Goal: Task Accomplishment & Management: Manage account settings

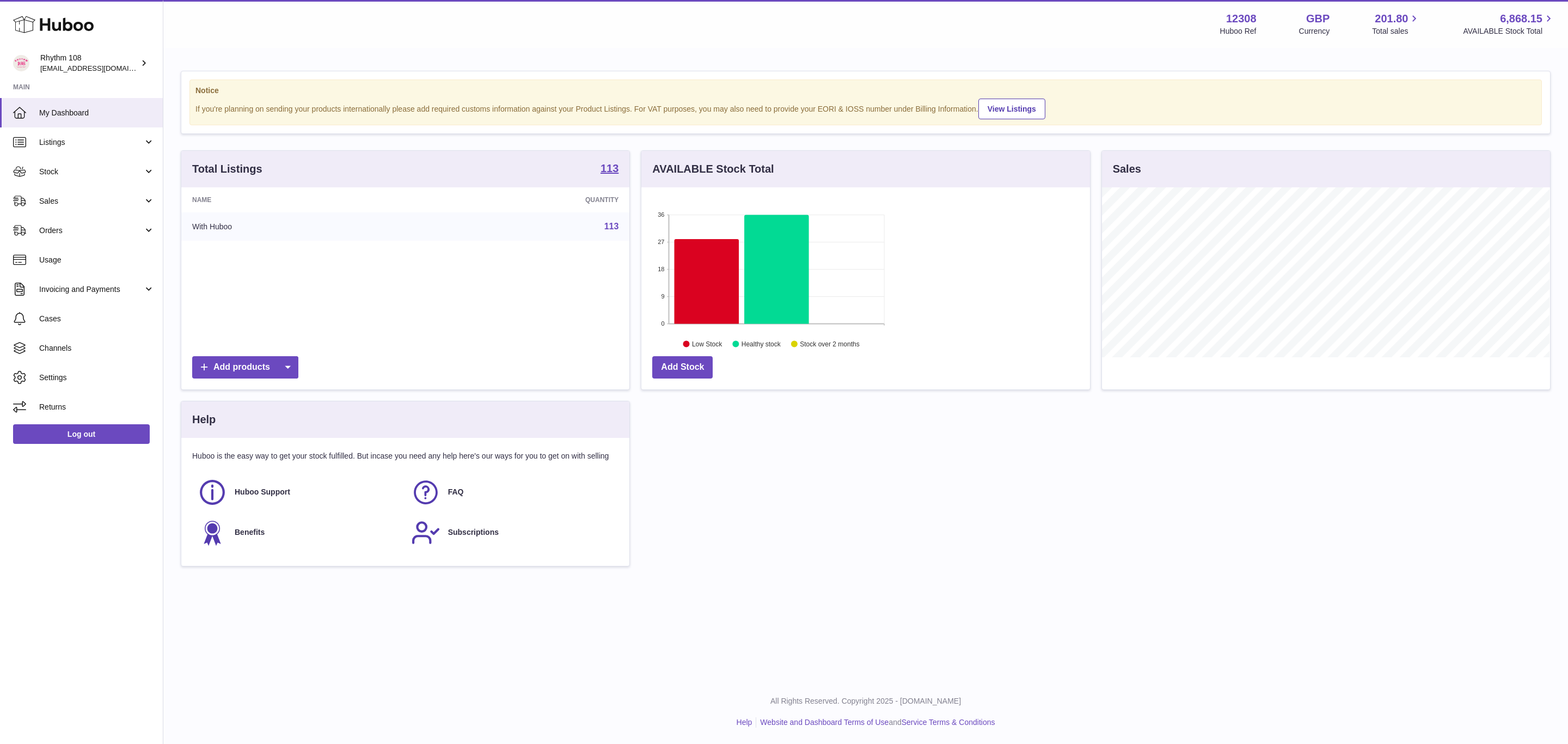
scroll to position [170, 447]
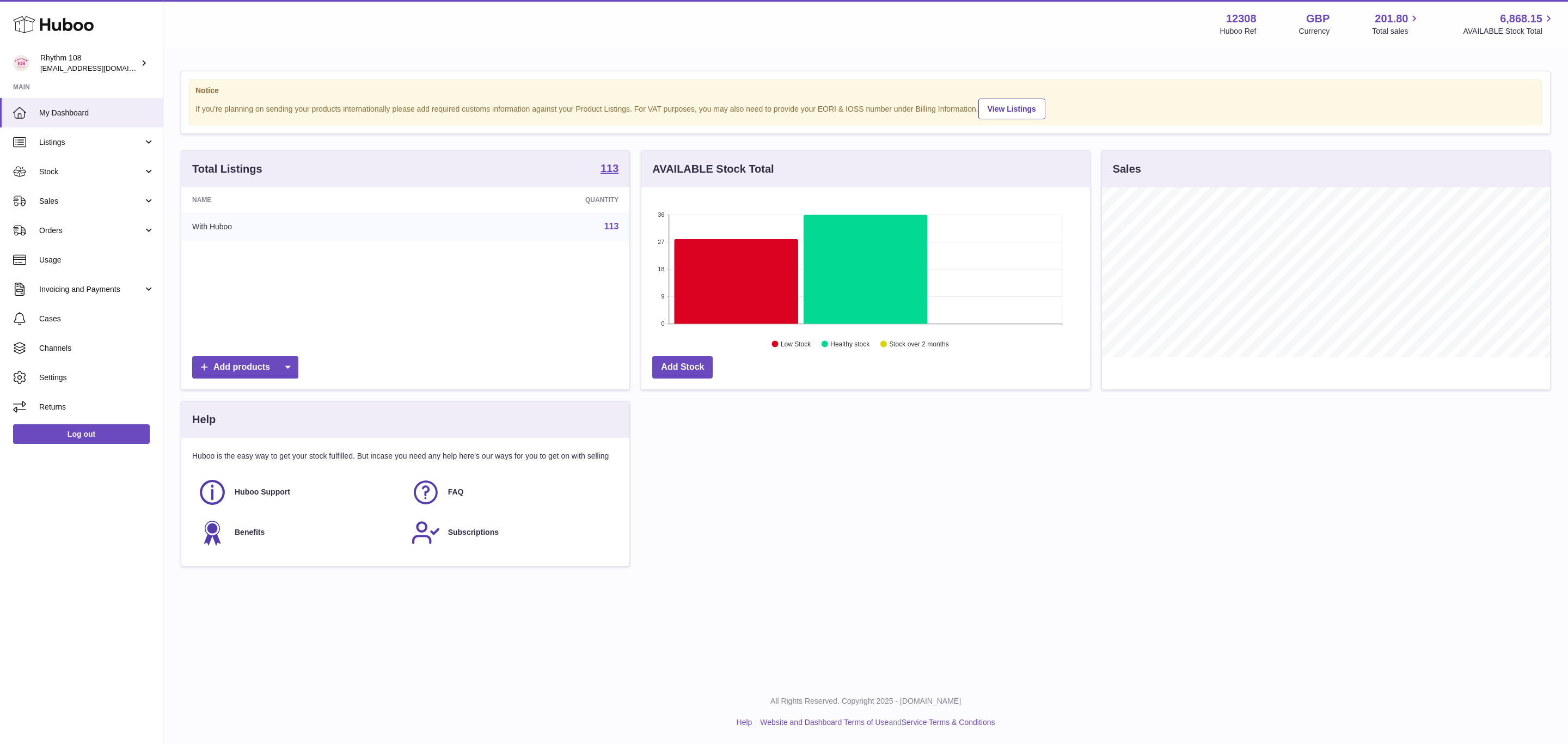
click at [1115, 553] on div "Total Listings 113 Name Quantity With Huboo 113 Add products AVAILABLE Stock To…" at bounding box center [866, 364] width 1381 height 427
click at [49, 173] on span "Stock" at bounding box center [91, 172] width 104 height 10
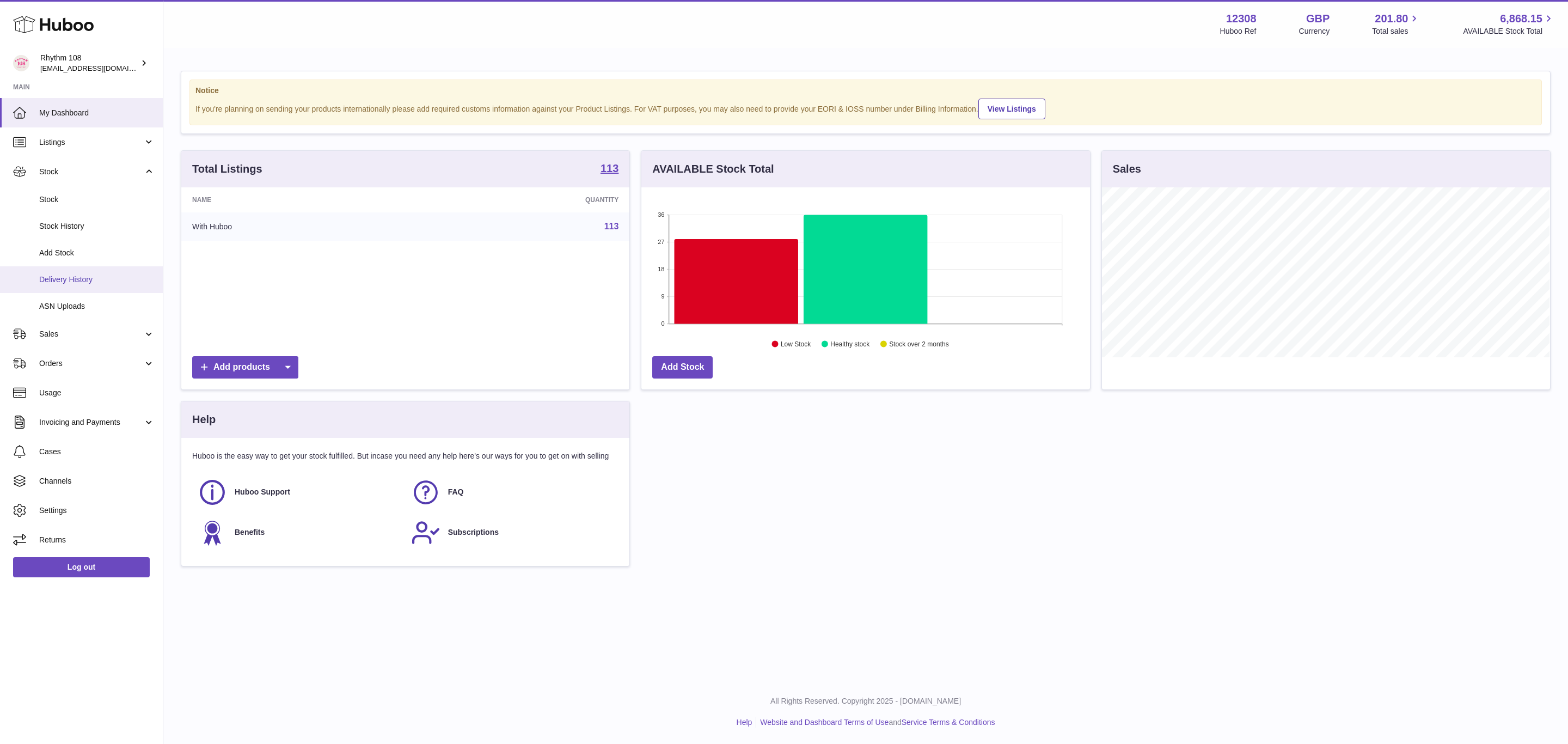
click at [65, 271] on link "Delivery History" at bounding box center [82, 279] width 163 height 27
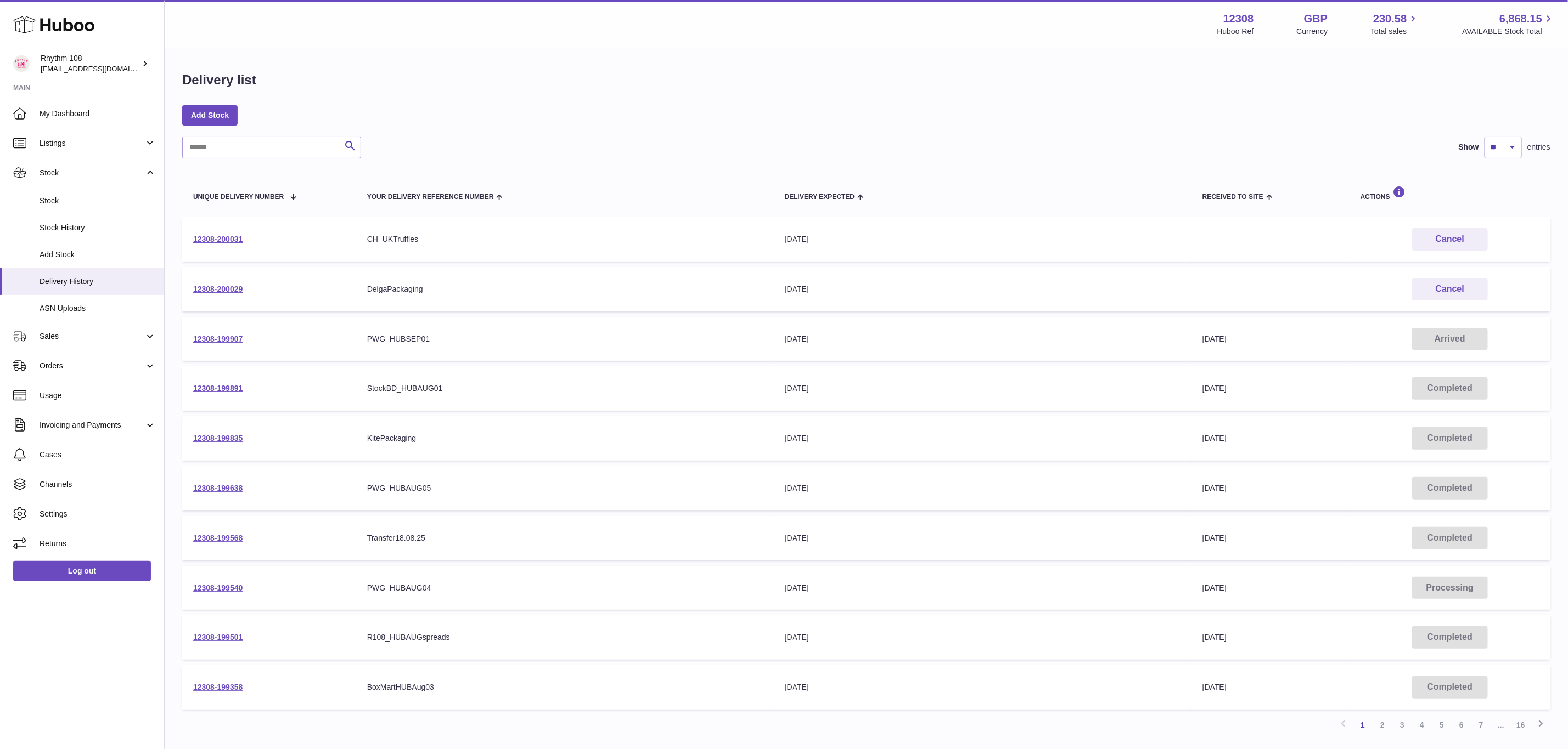
click at [204, 327] on td "12308-199907" at bounding box center [269, 340] width 174 height 45
click at [206, 334] on link "12308-199907" at bounding box center [218, 338] width 49 height 9
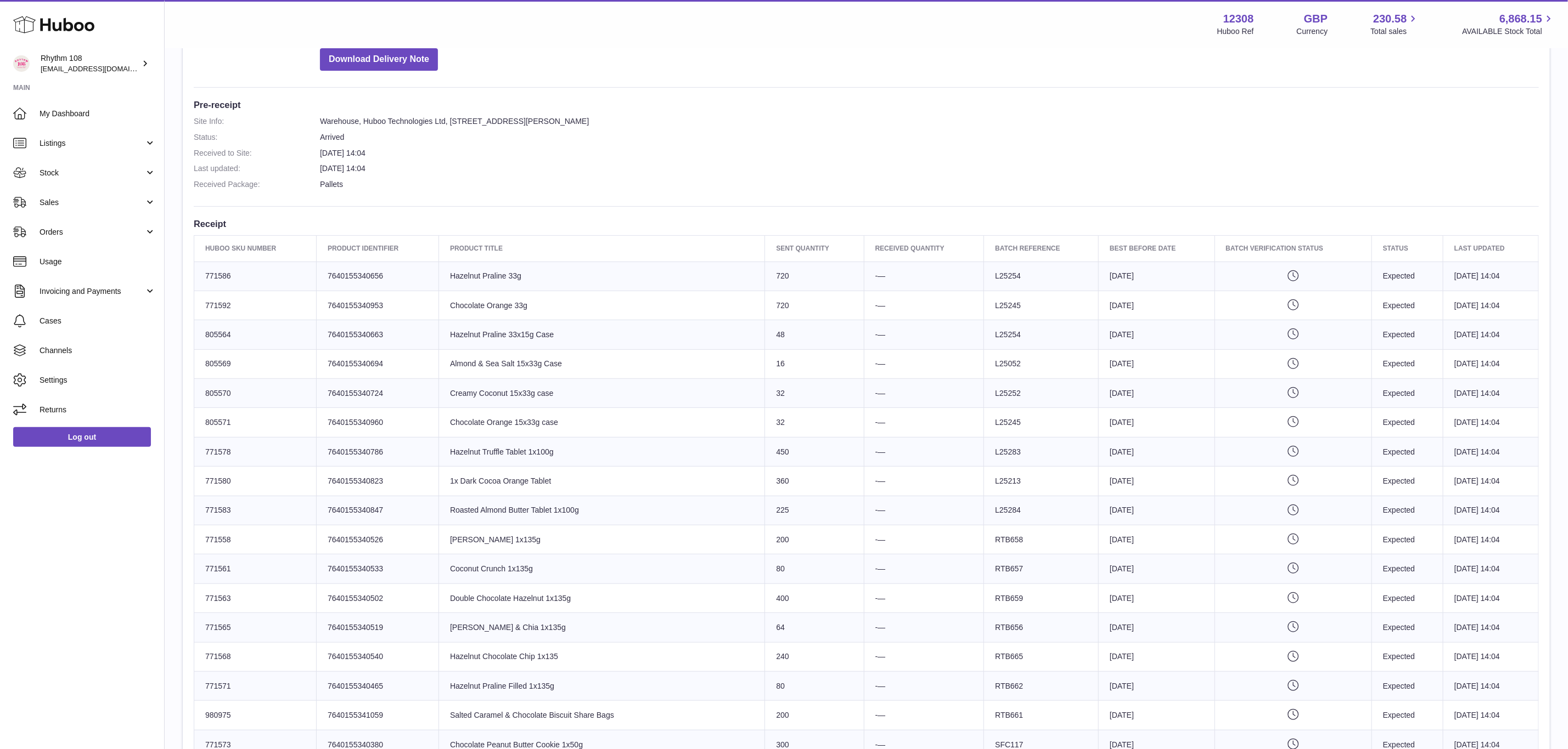
scroll to position [247, 0]
click at [895, 171] on dd "[DATE] 14:04" at bounding box center [930, 168] width 1219 height 11
click at [57, 229] on span "Orders" at bounding box center [91, 233] width 105 height 11
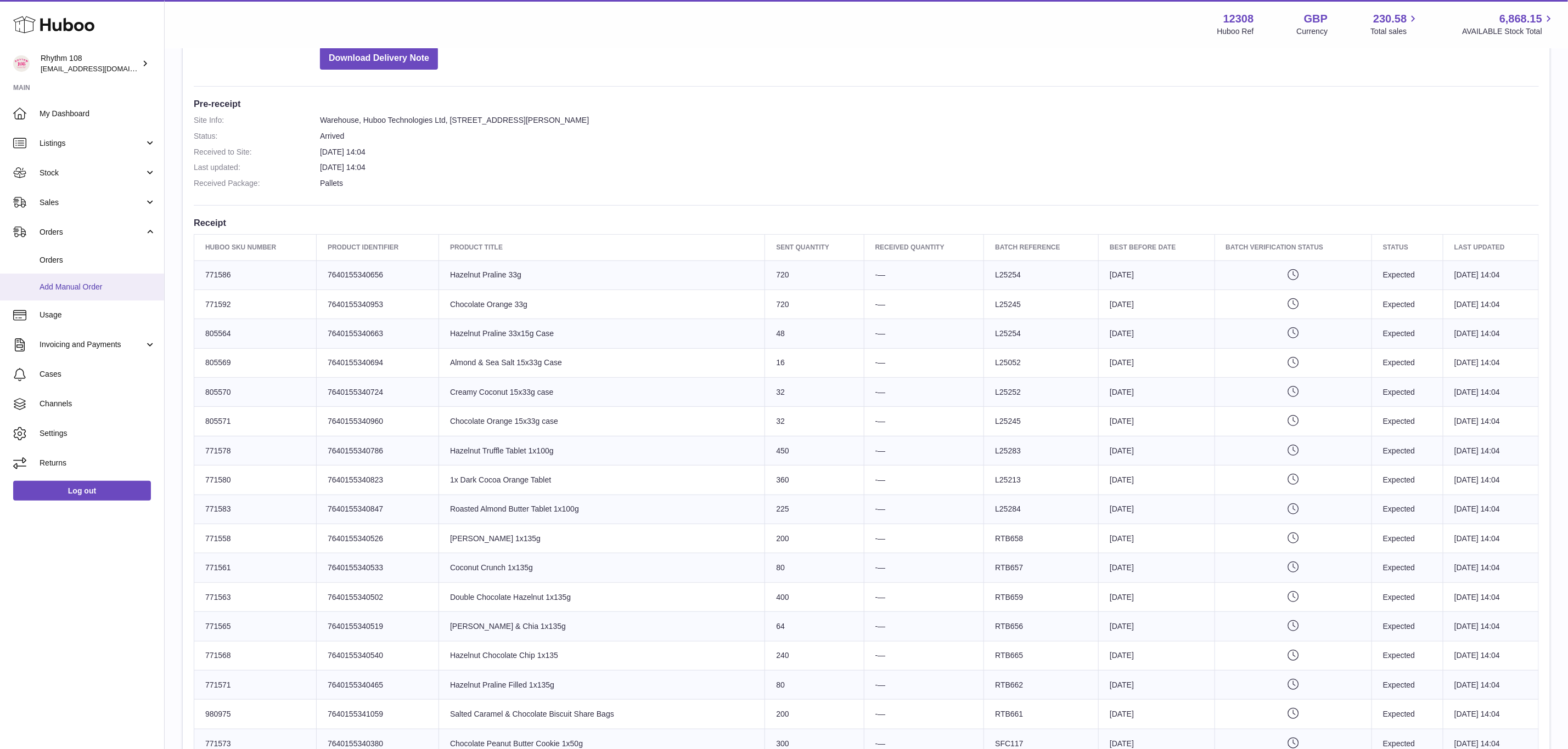
click at [58, 290] on span "Add Manual Order" at bounding box center [97, 287] width 116 height 11
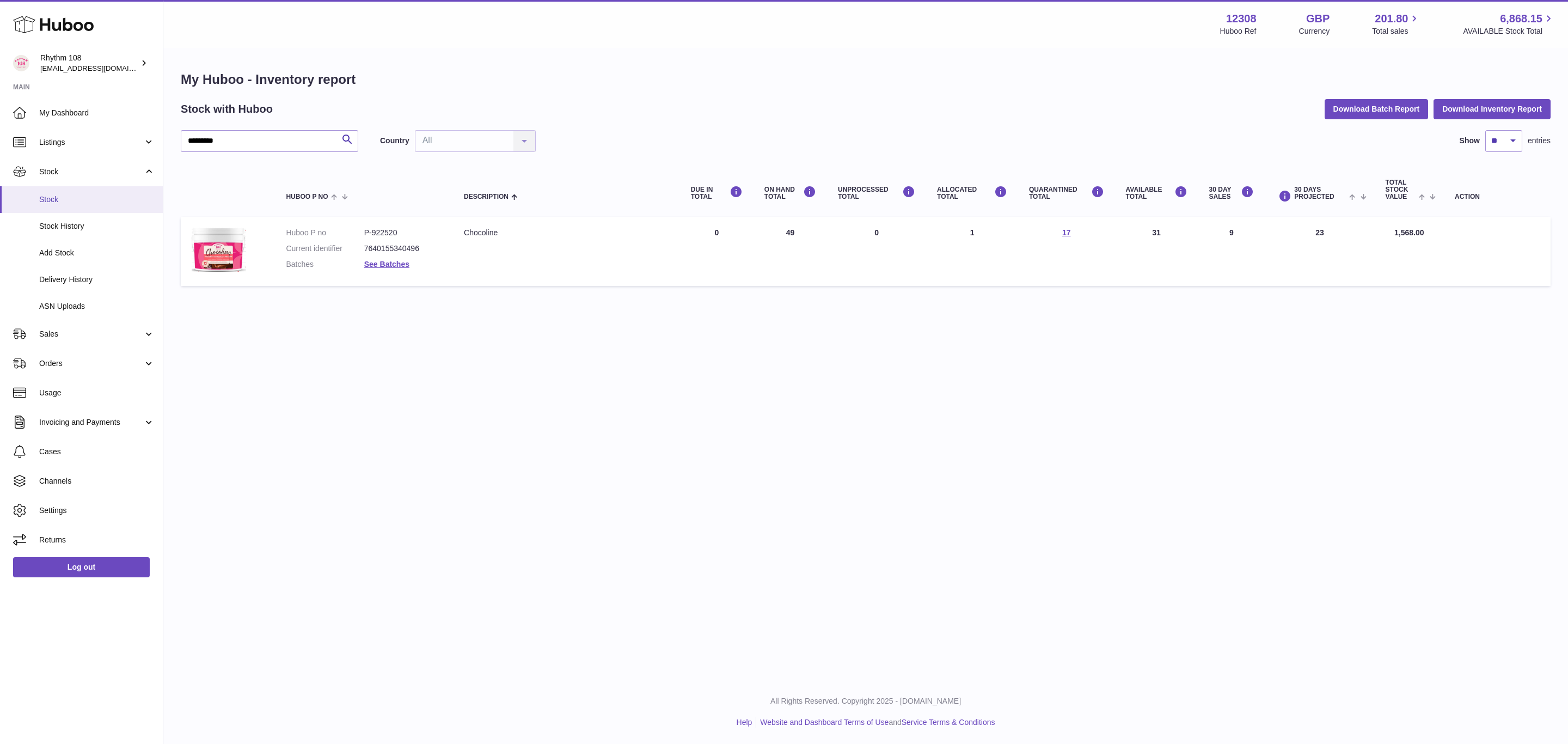
click at [61, 200] on span "Stock" at bounding box center [97, 200] width 115 height 10
drag, startPoint x: 267, startPoint y: 146, endPoint x: 172, endPoint y: 140, distance: 95.2
click at [172, 140] on div "My Huboo - Inventory report Stock with Huboo Download Batch Report Download Inv…" at bounding box center [866, 181] width 1405 height 264
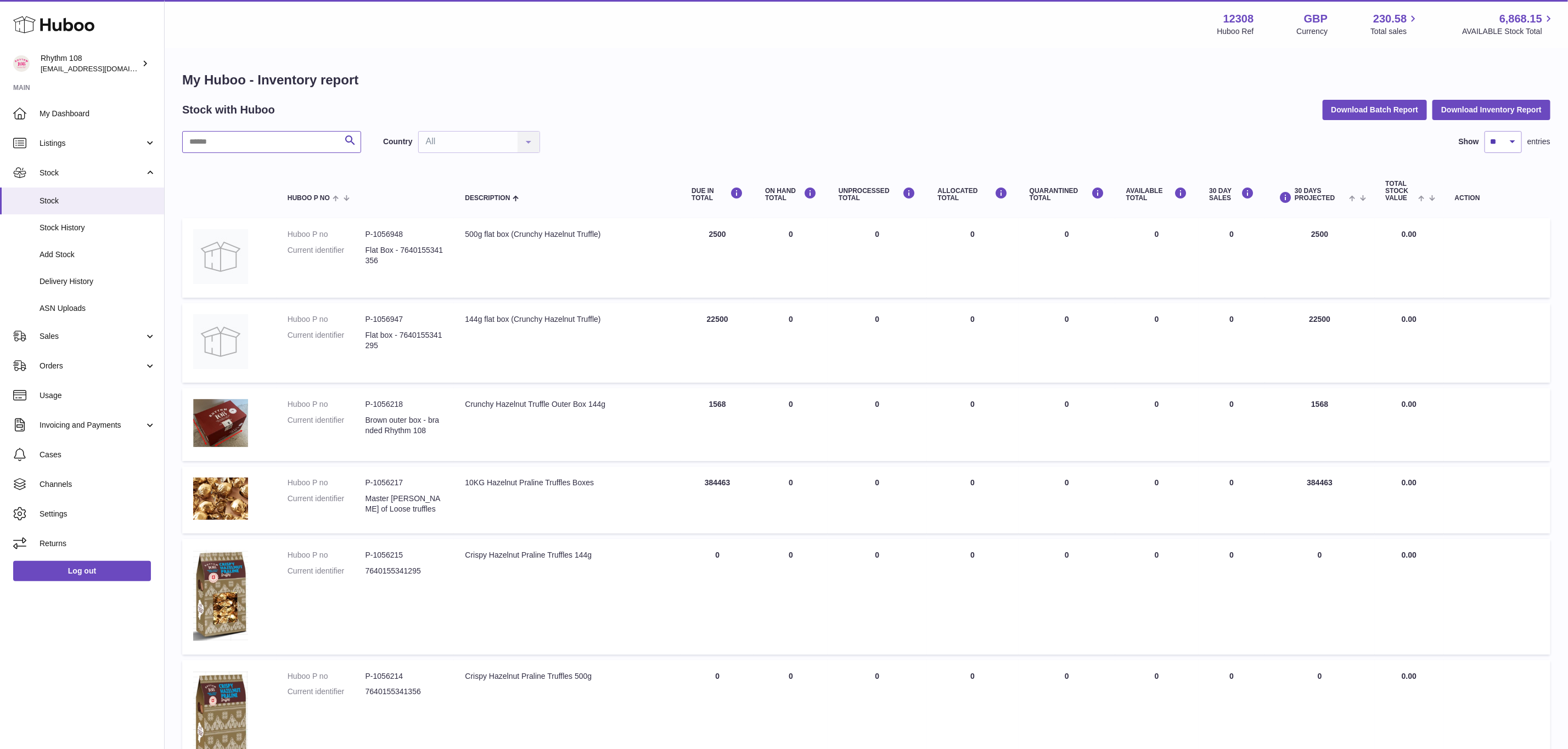
click at [277, 138] on input "text" at bounding box center [272, 142] width 179 height 22
type input "**"
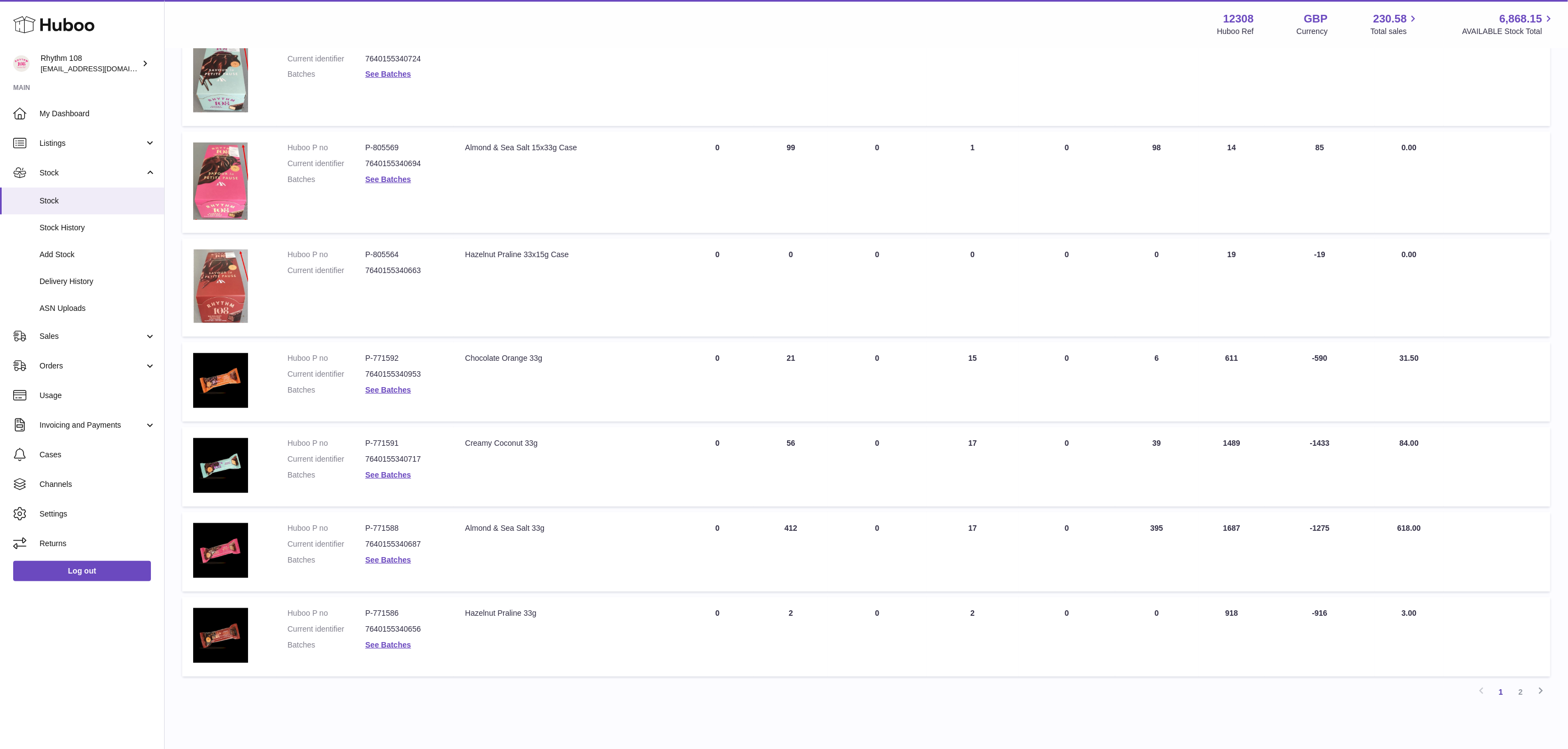
scroll to position [486, 0]
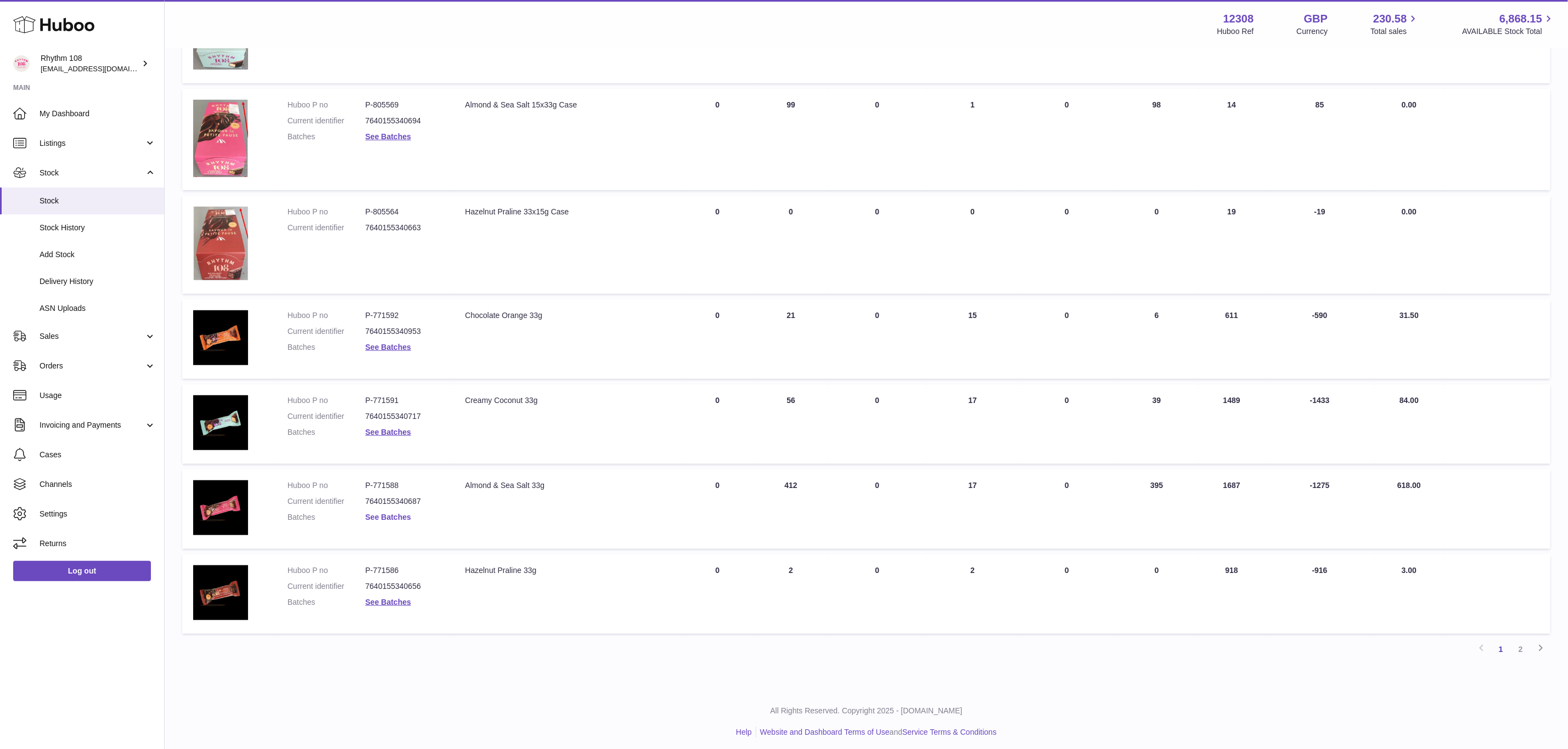
click at [402, 513] on link "See Batches" at bounding box center [388, 517] width 45 height 9
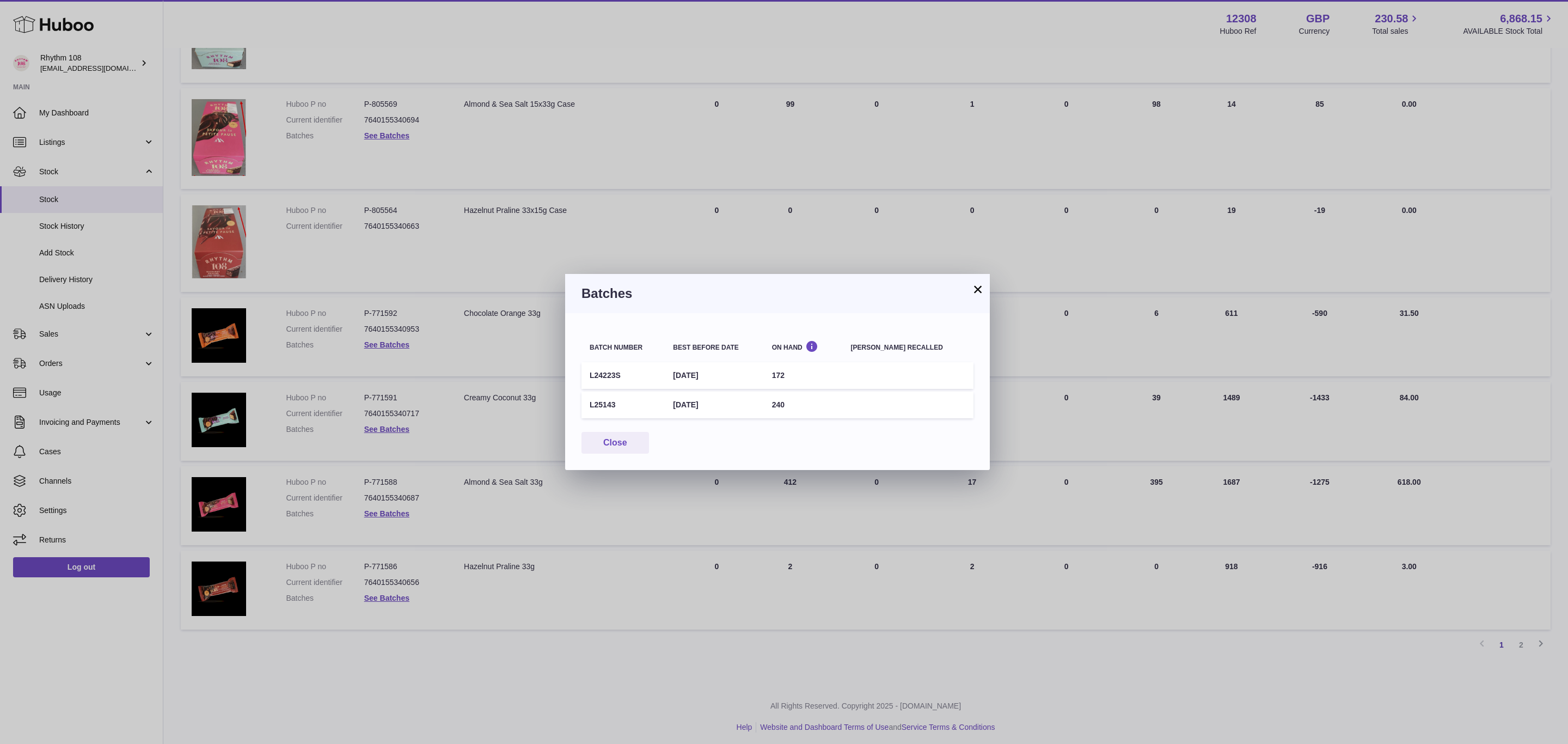
click at [822, 444] on div "Close" at bounding box center [777, 443] width 392 height 22
click at [980, 291] on button "×" at bounding box center [978, 289] width 13 height 13
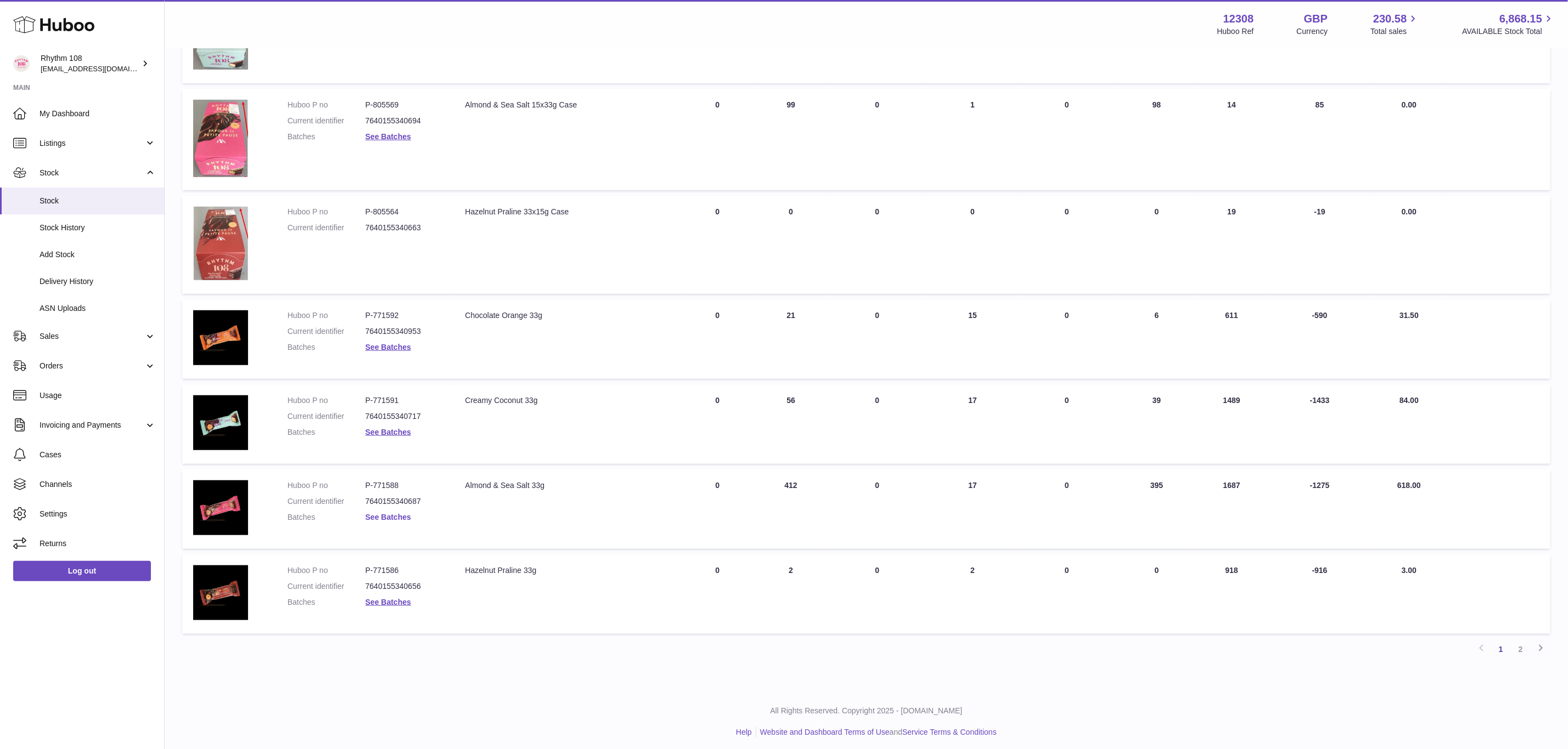
click at [391, 513] on link "See Batches" at bounding box center [388, 517] width 45 height 9
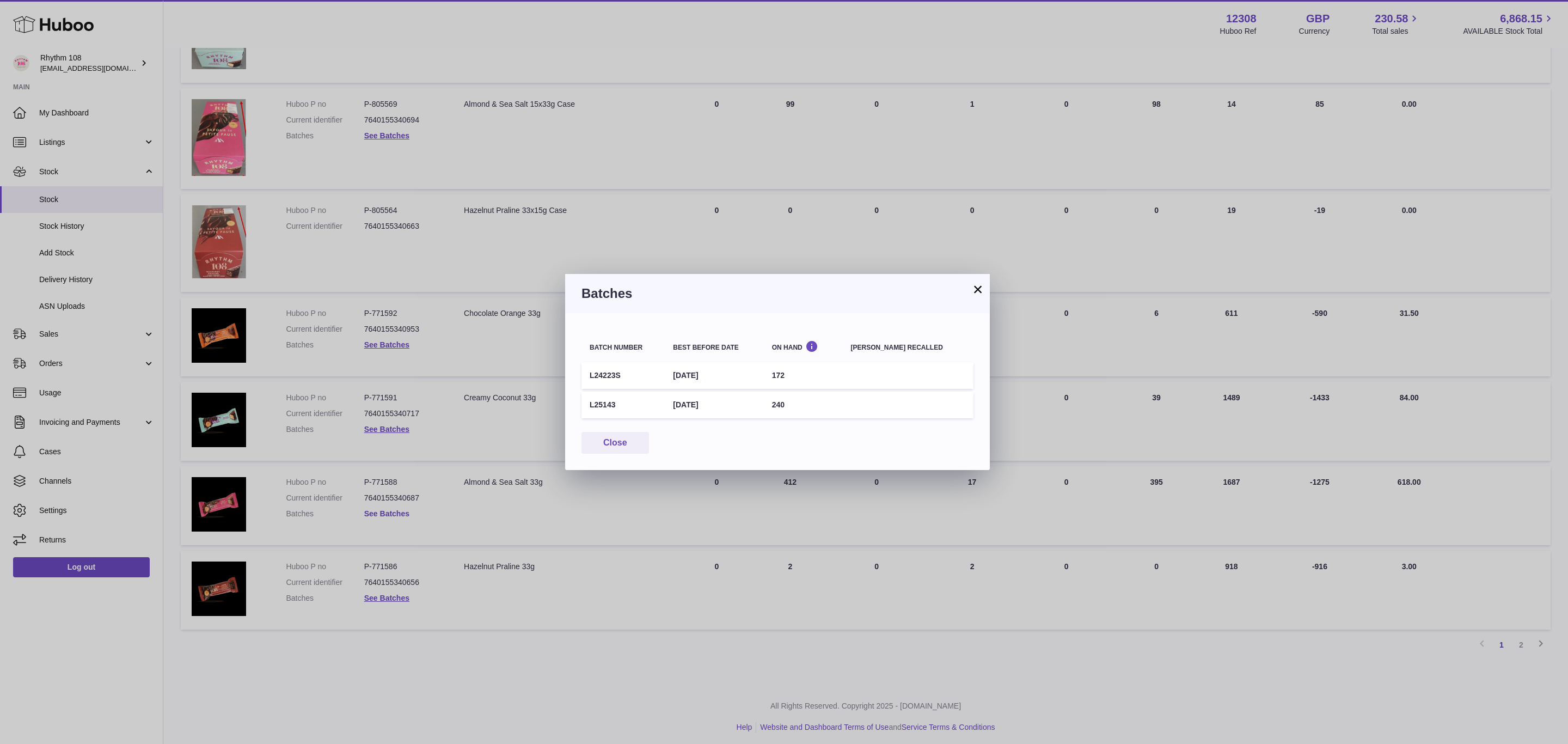
click at [387, 508] on div "× Batches Batch number Best before date On Hand Batch recalled L24223S 28th Dec…" at bounding box center [784, 372] width 1568 height 744
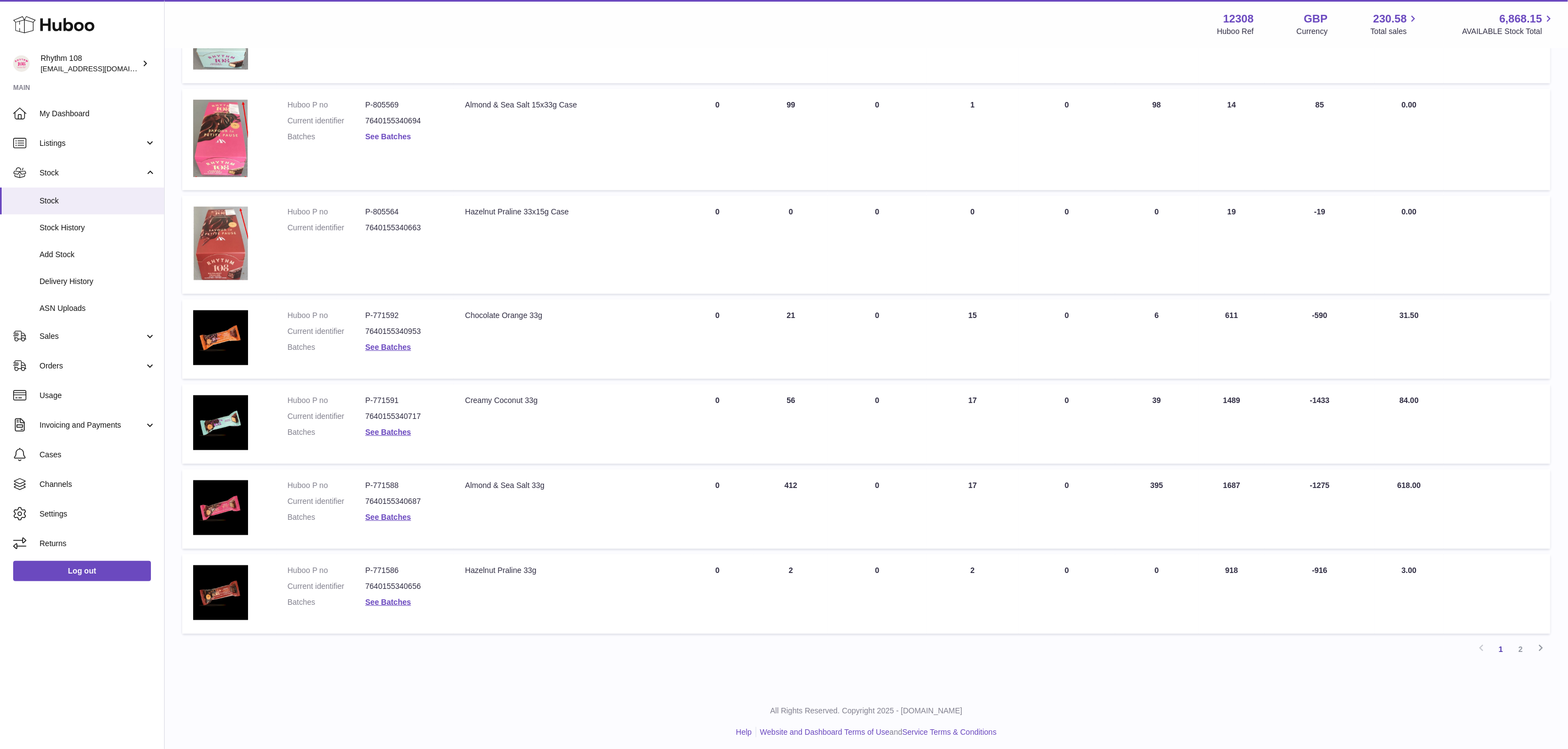
click at [389, 132] on link "See Batches" at bounding box center [388, 136] width 45 height 9
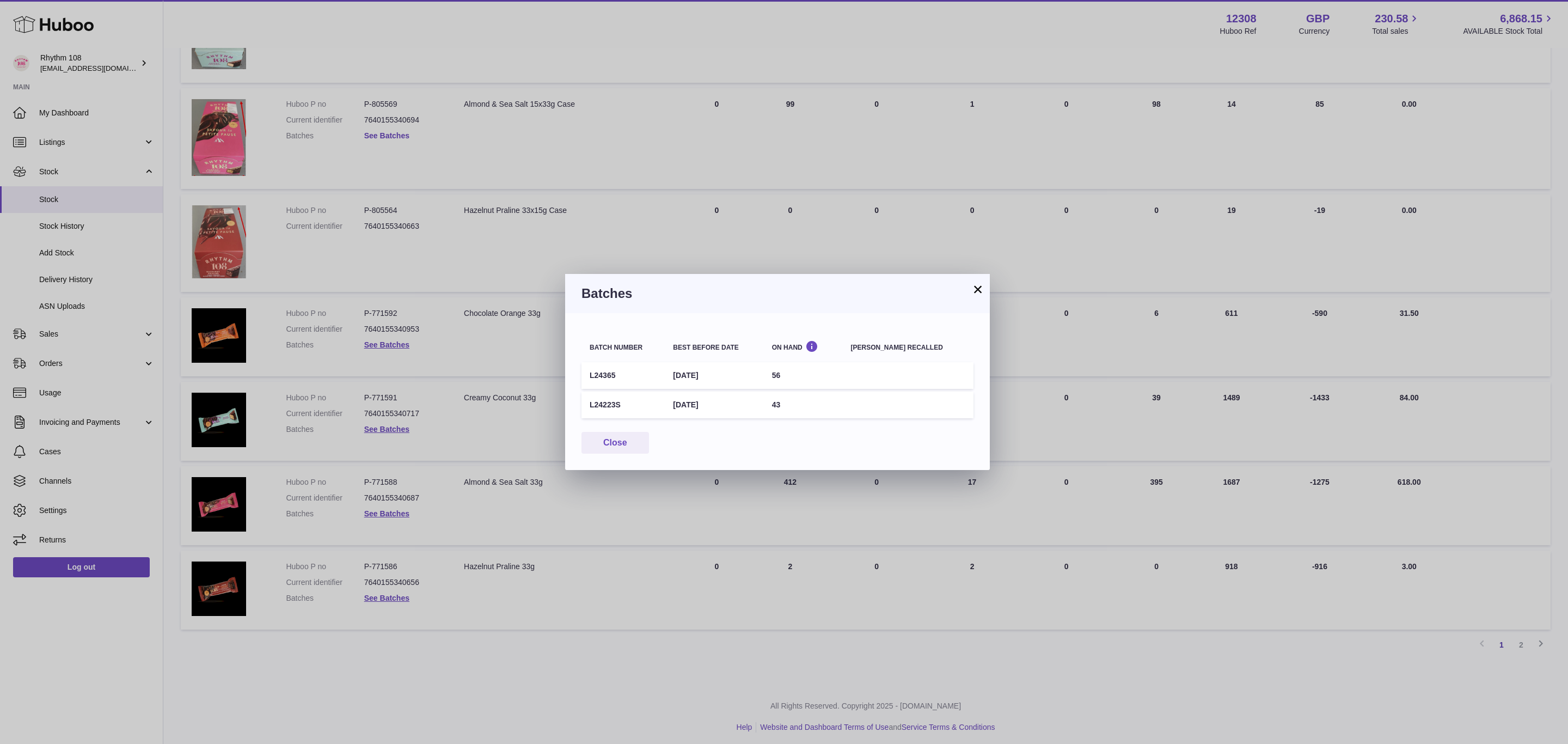
click at [385, 131] on div "× Batches Batch number Best before date On Hand Batch recalled L24365 6th Oct 2…" at bounding box center [784, 372] width 1568 height 744
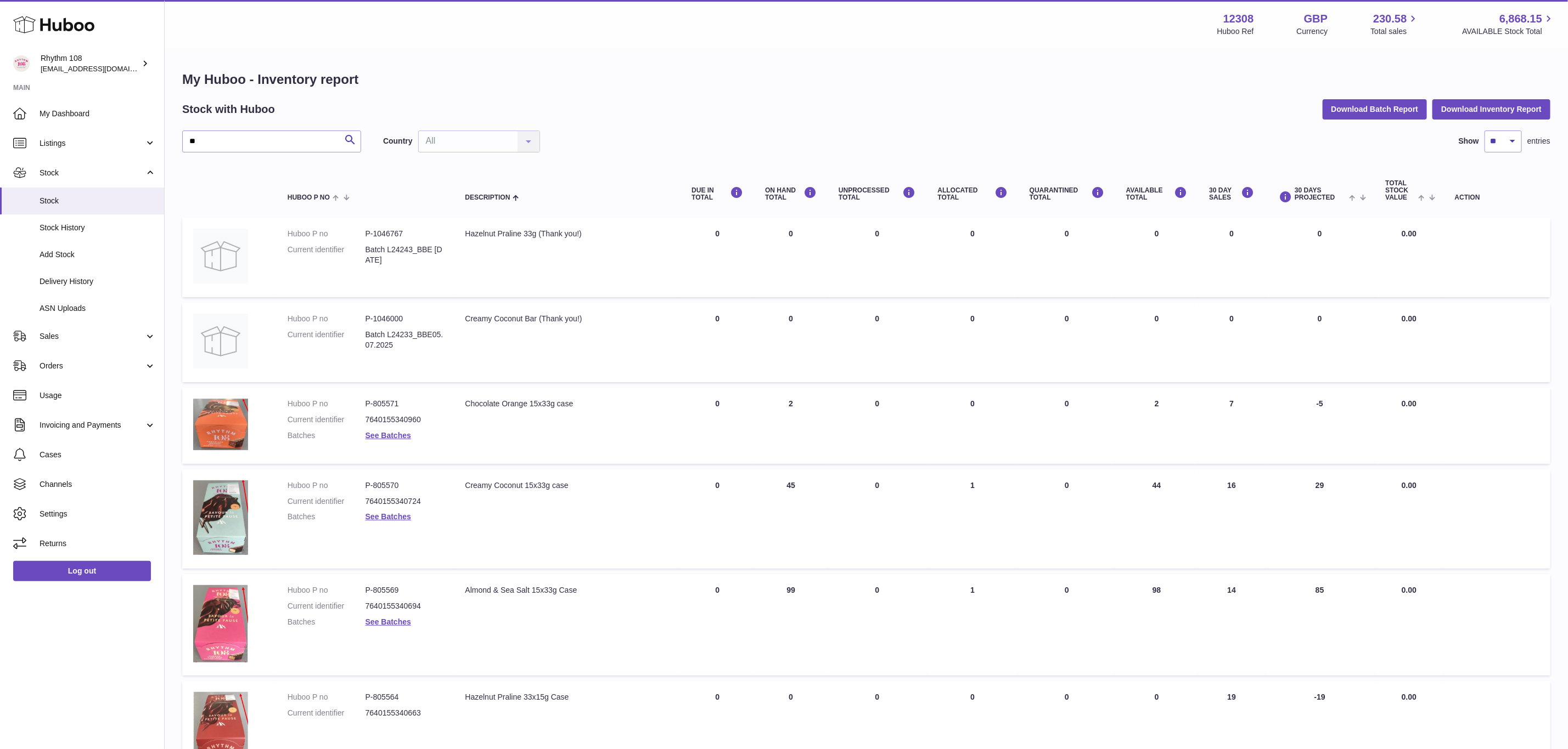
scroll to position [0, 0]
click at [70, 208] on link "Stock" at bounding box center [82, 200] width 164 height 27
click at [66, 333] on span "Sales" at bounding box center [91, 336] width 105 height 11
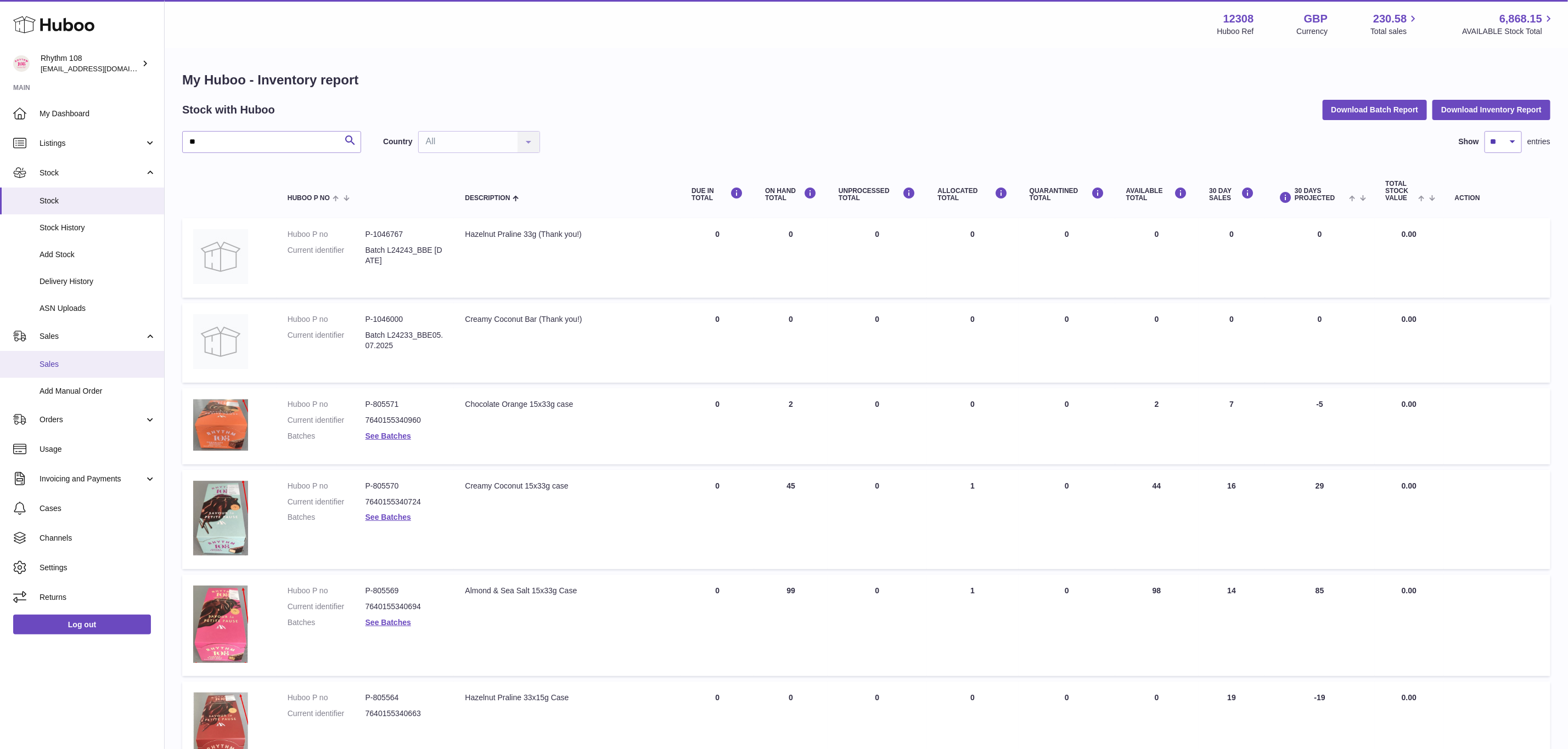
click at [65, 351] on link "Sales" at bounding box center [82, 364] width 164 height 27
click at [61, 364] on span "Sales" at bounding box center [97, 365] width 116 height 11
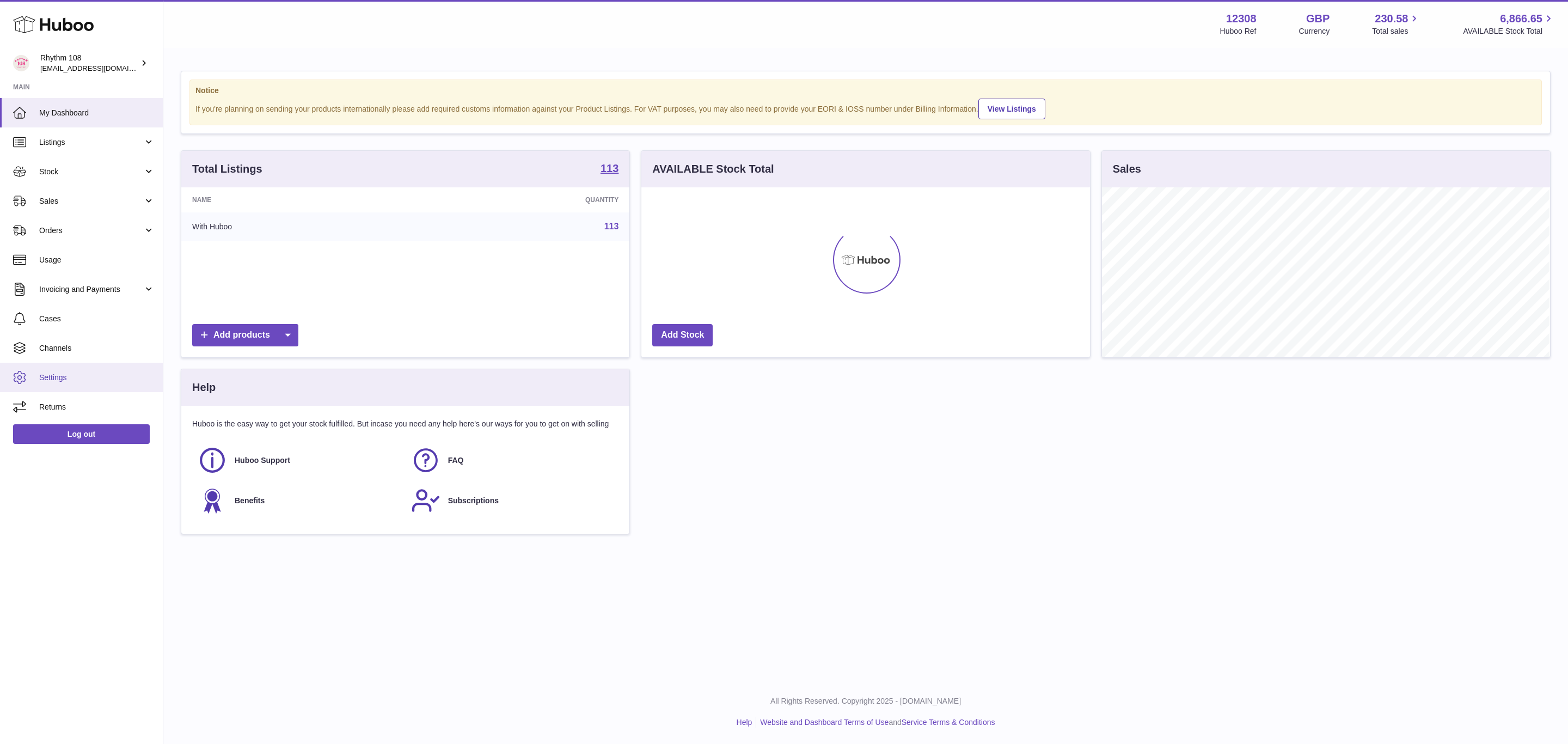
scroll to position [170, 447]
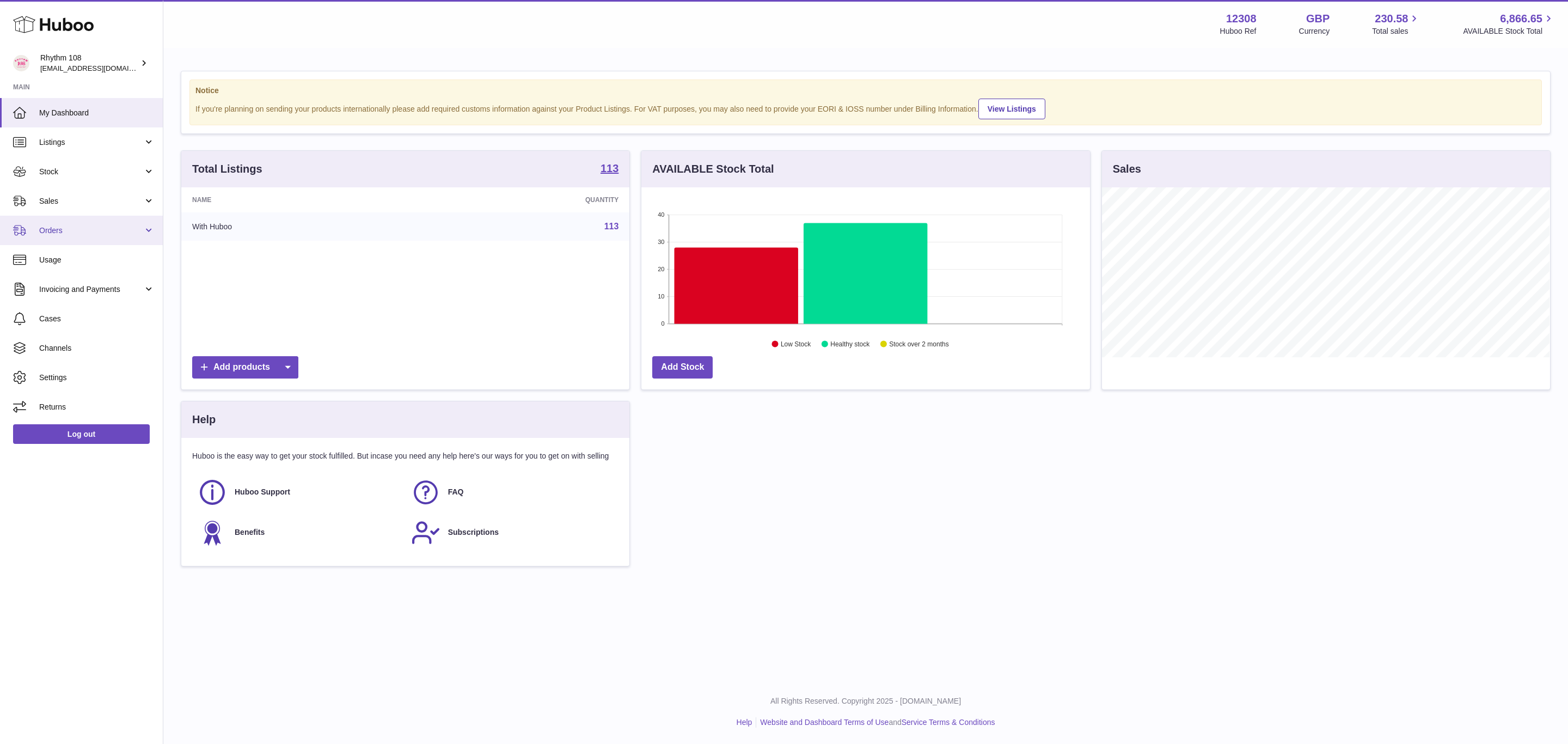
click at [41, 232] on span "Orders" at bounding box center [91, 231] width 104 height 10
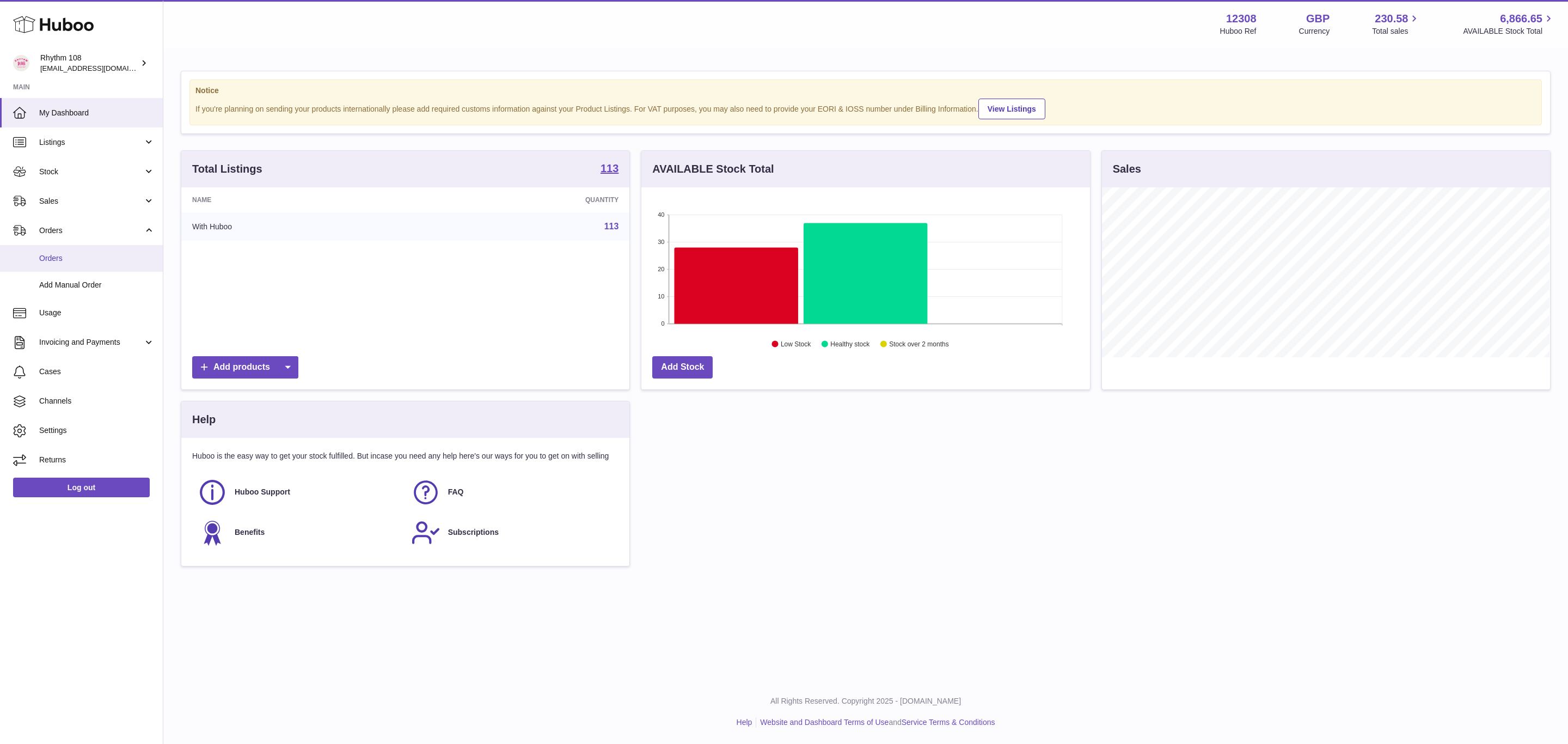
click at [68, 260] on span "Orders" at bounding box center [97, 258] width 115 height 10
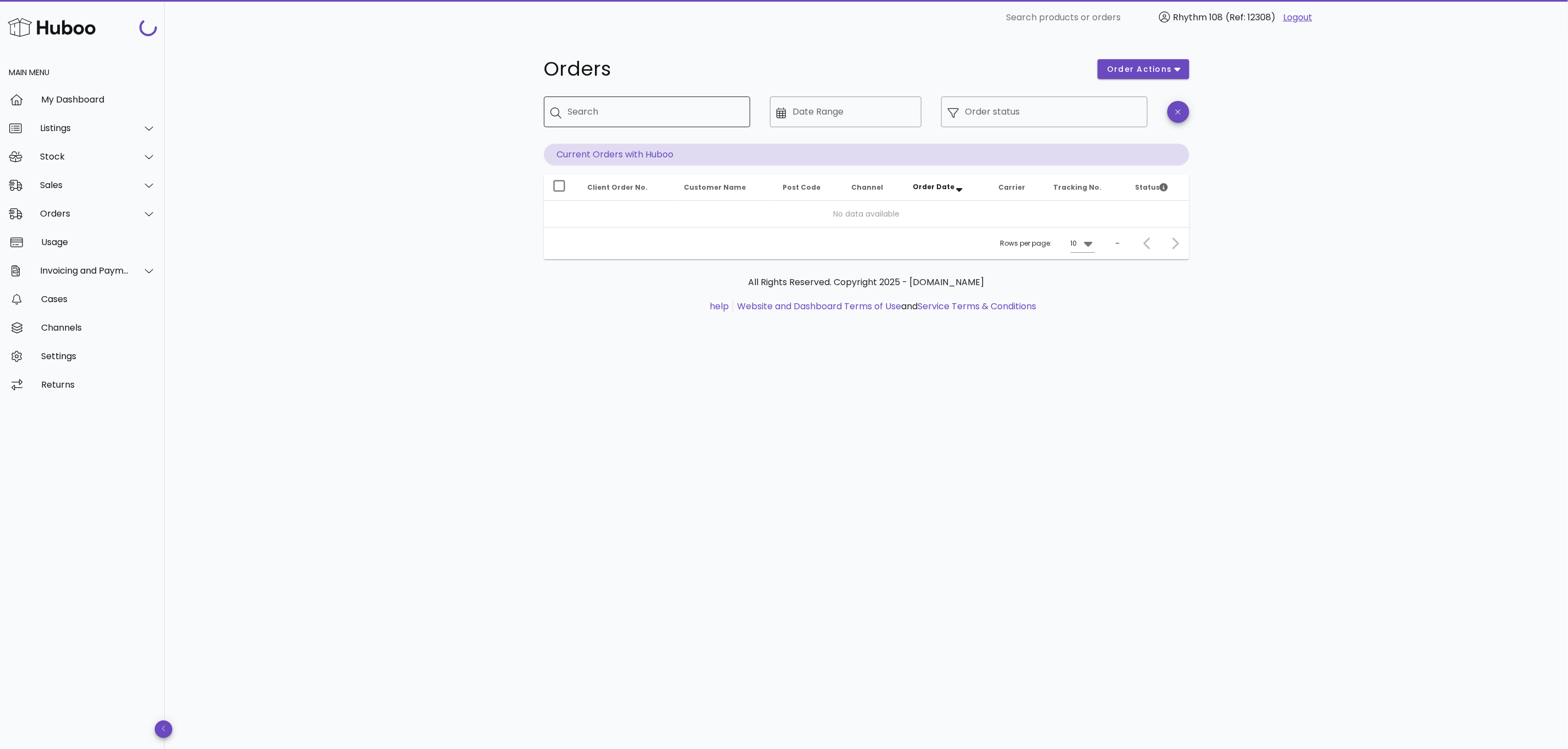
click at [677, 118] on input "Search" at bounding box center [655, 112] width 174 height 18
paste input "*****"
type input "*****"
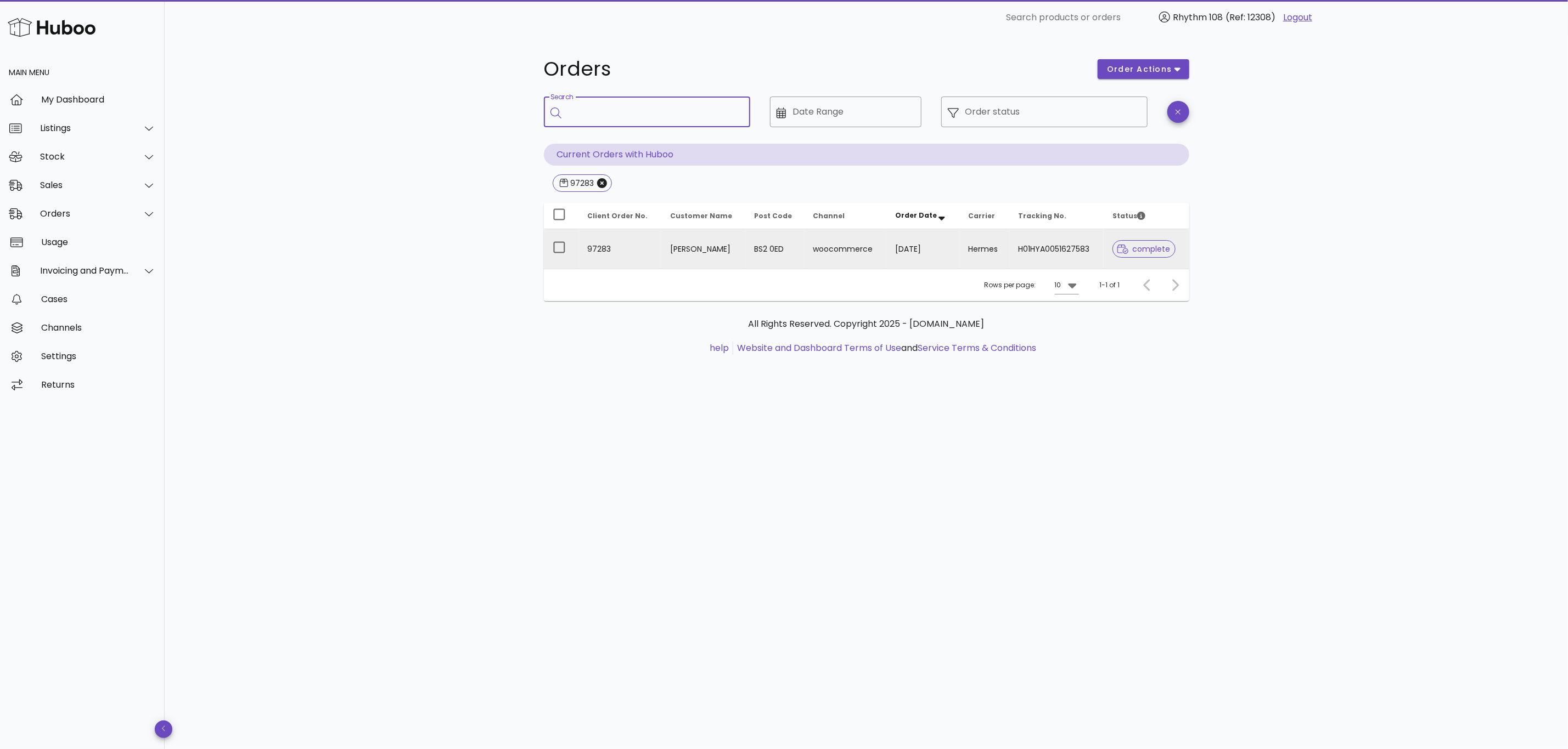
click at [1009, 260] on td "H01HYA0051627583" at bounding box center [1057, 249] width 95 height 39
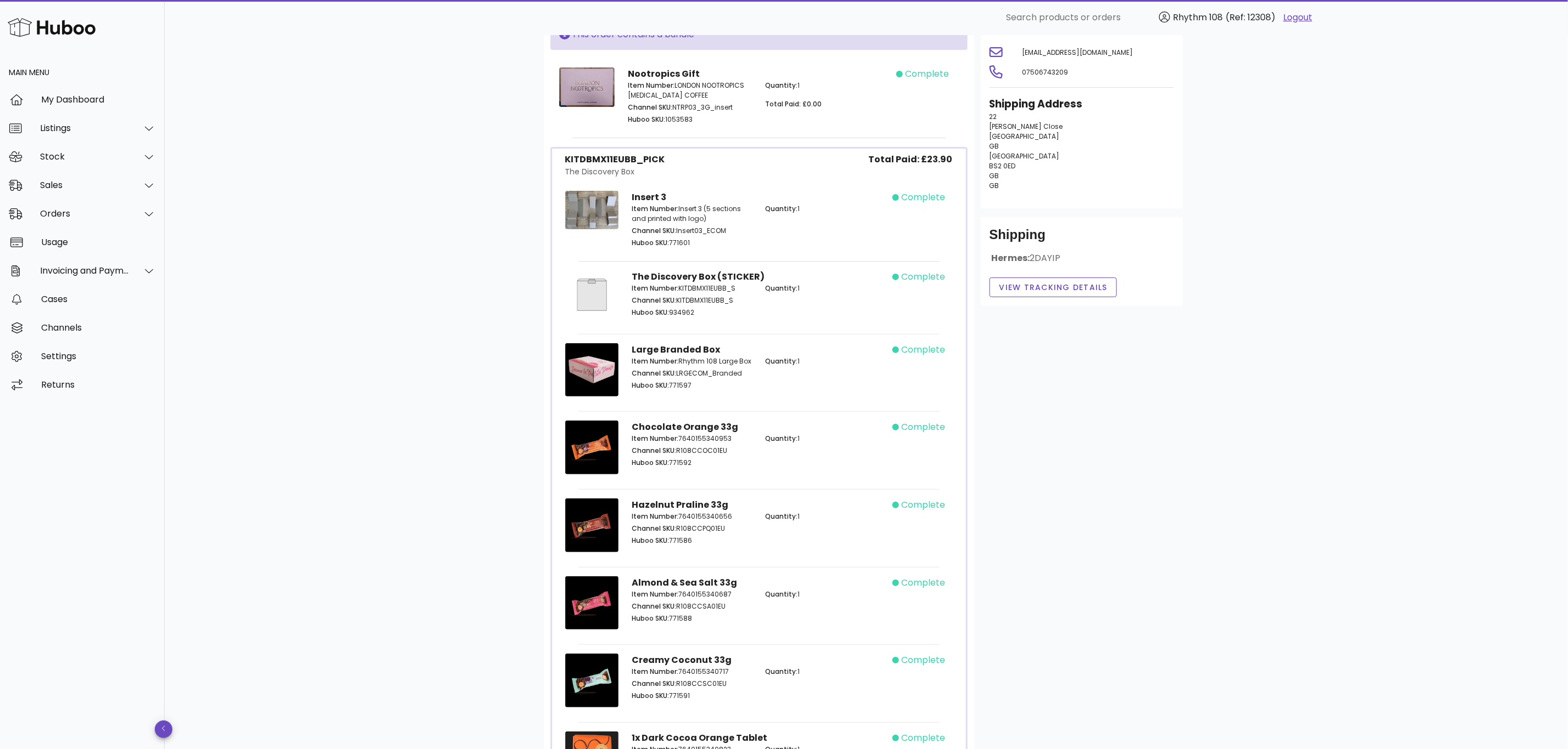
scroll to position [164, 0]
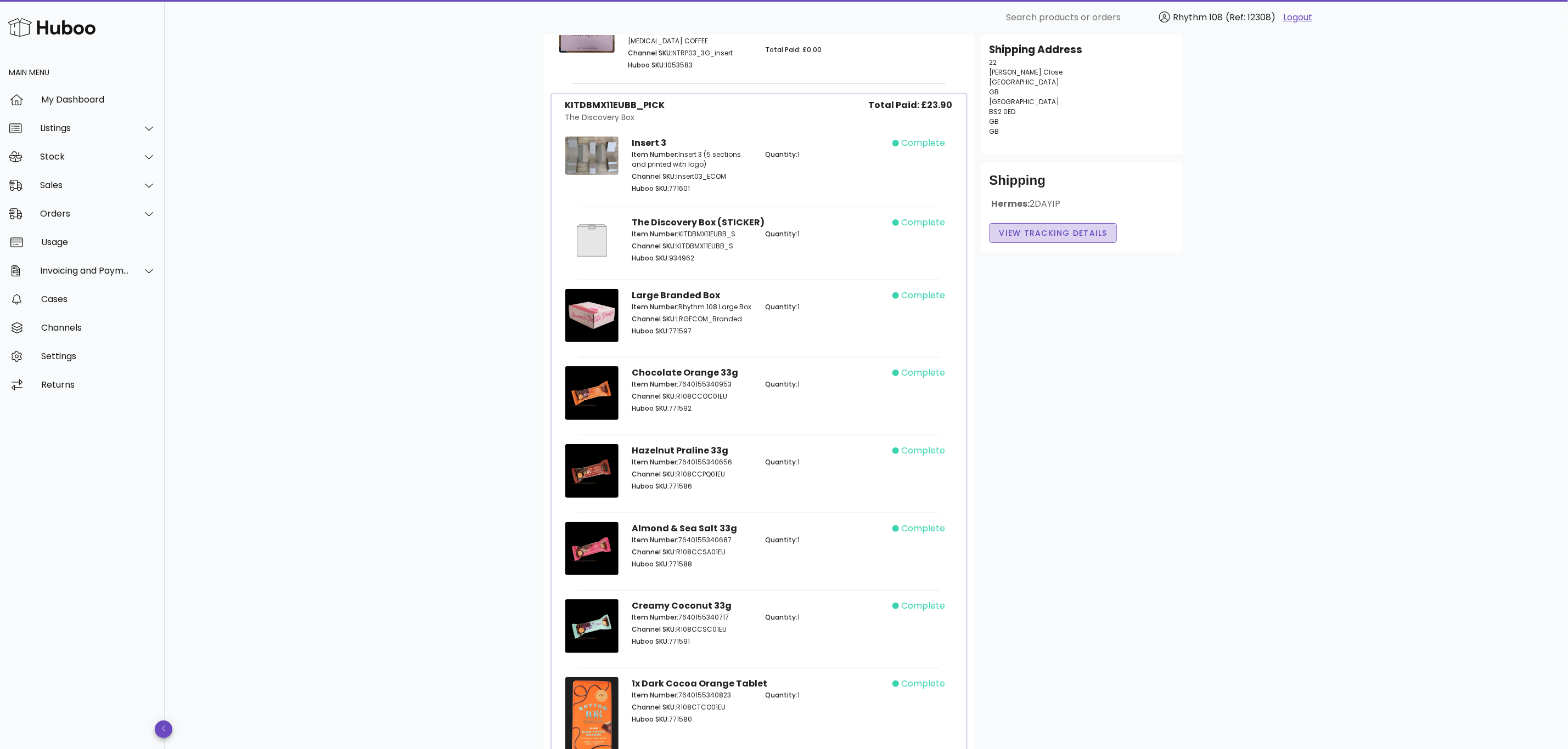
click at [1058, 237] on span "View Tracking details" at bounding box center [1053, 233] width 109 height 12
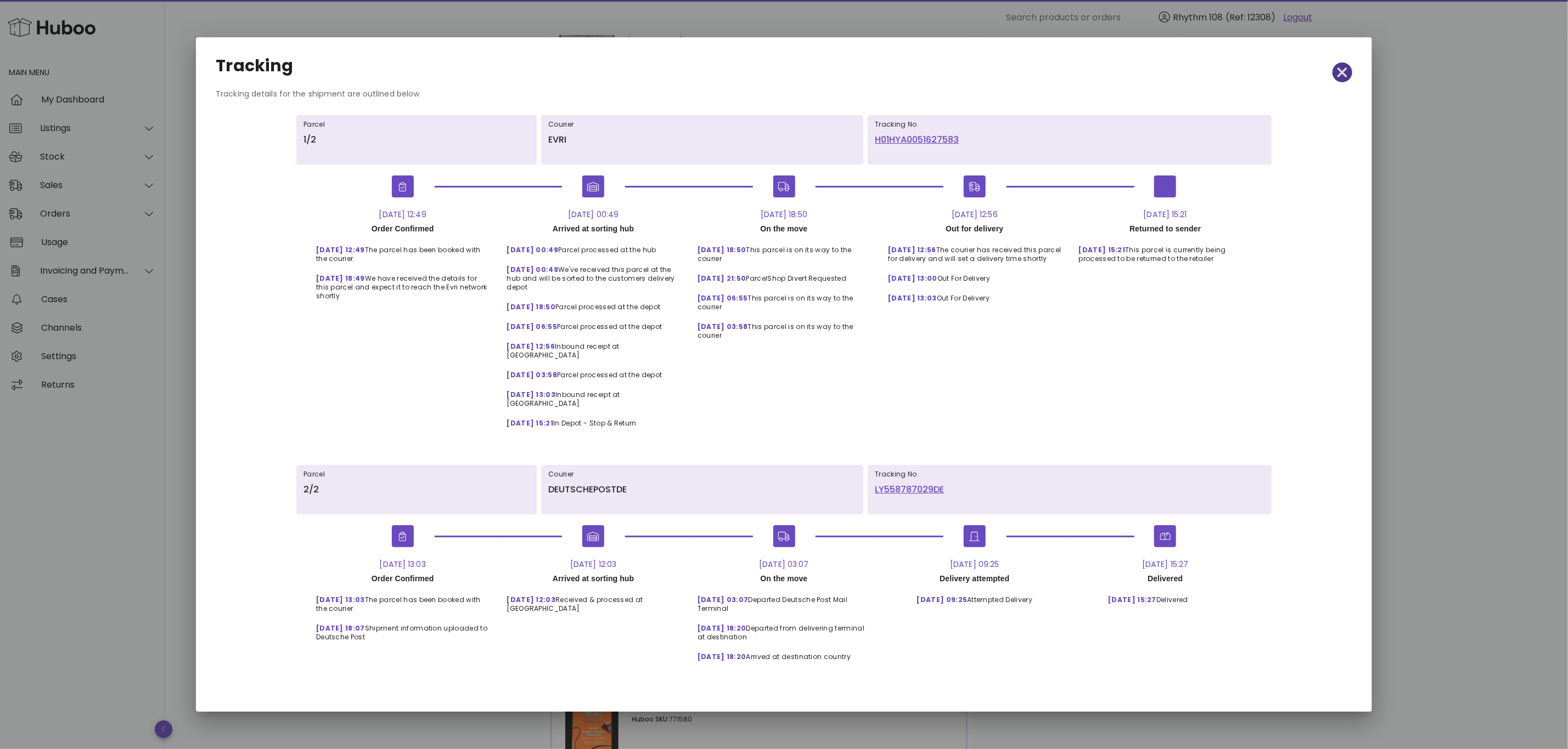
click at [1345, 79] on icon "button" at bounding box center [1342, 72] width 10 height 15
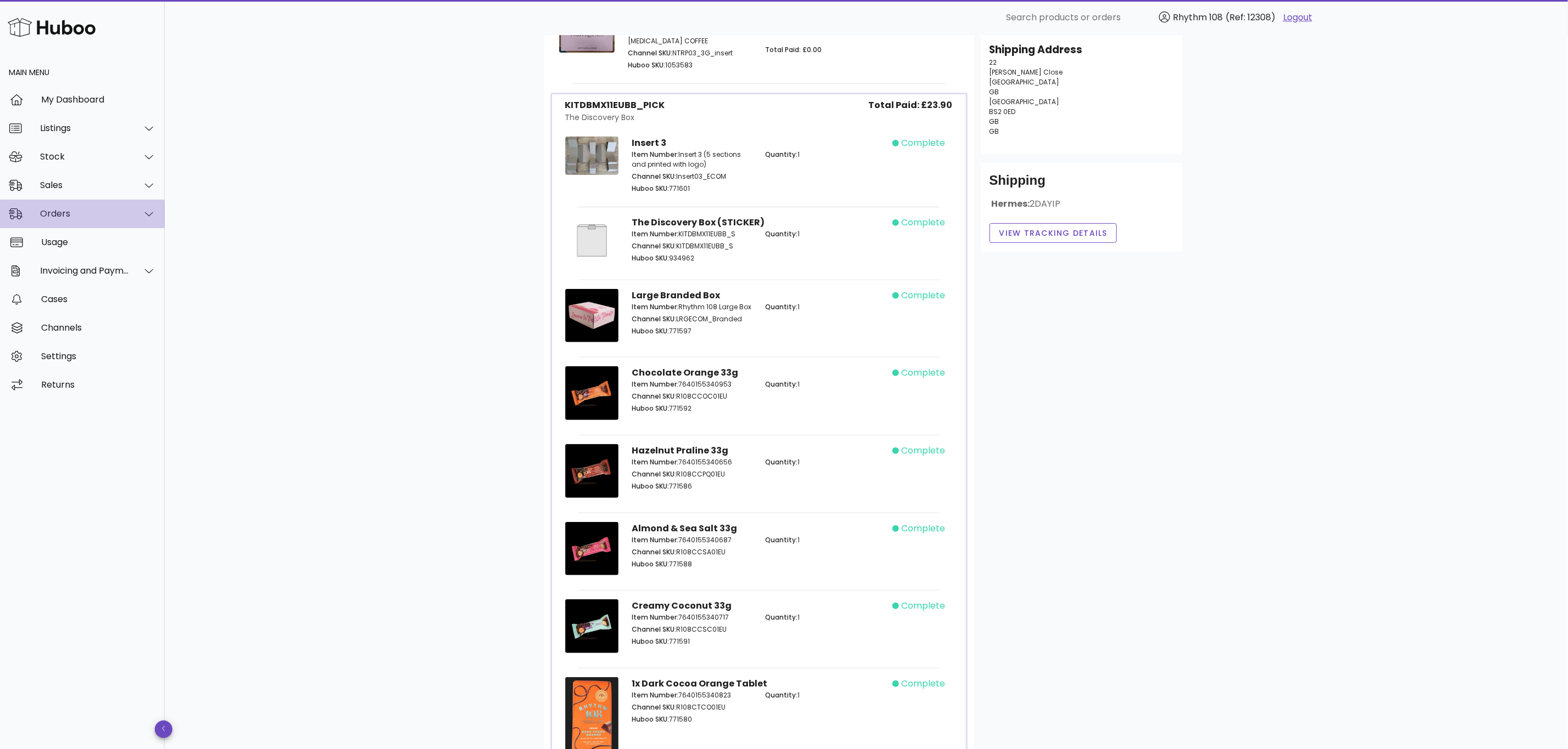
click at [53, 214] on div "Orders" at bounding box center [85, 214] width 89 height 11
click at [56, 171] on div "Sales" at bounding box center [82, 185] width 164 height 28
click at [55, 219] on div "Sales" at bounding box center [97, 213] width 116 height 24
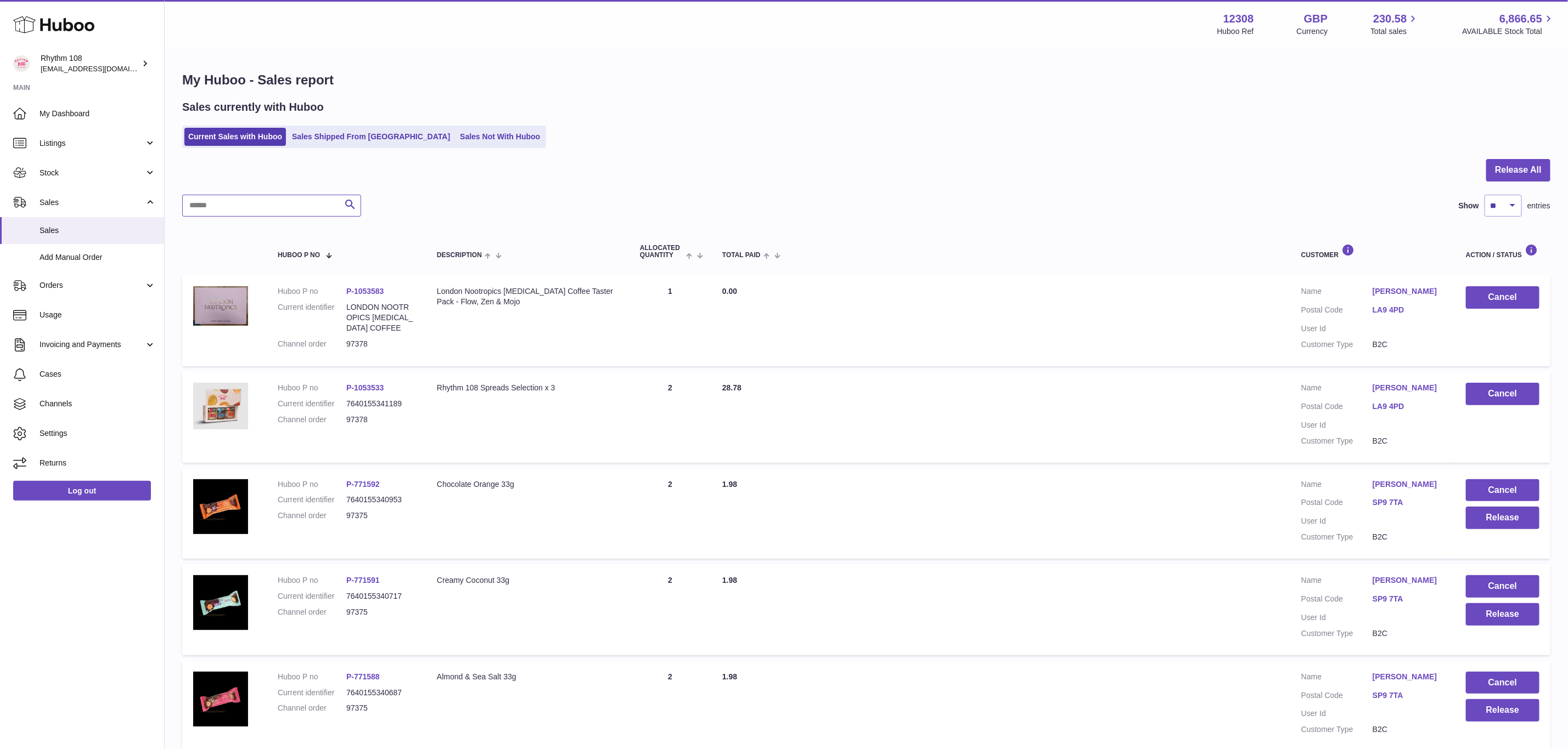
drag, startPoint x: 310, startPoint y: 204, endPoint x: 301, endPoint y: 204, distance: 9.0
click at [301, 204] on input "text" at bounding box center [272, 205] width 179 height 22
click at [329, 135] on link "Sales Shipped From [GEOGRAPHIC_DATA]" at bounding box center [371, 137] width 166 height 18
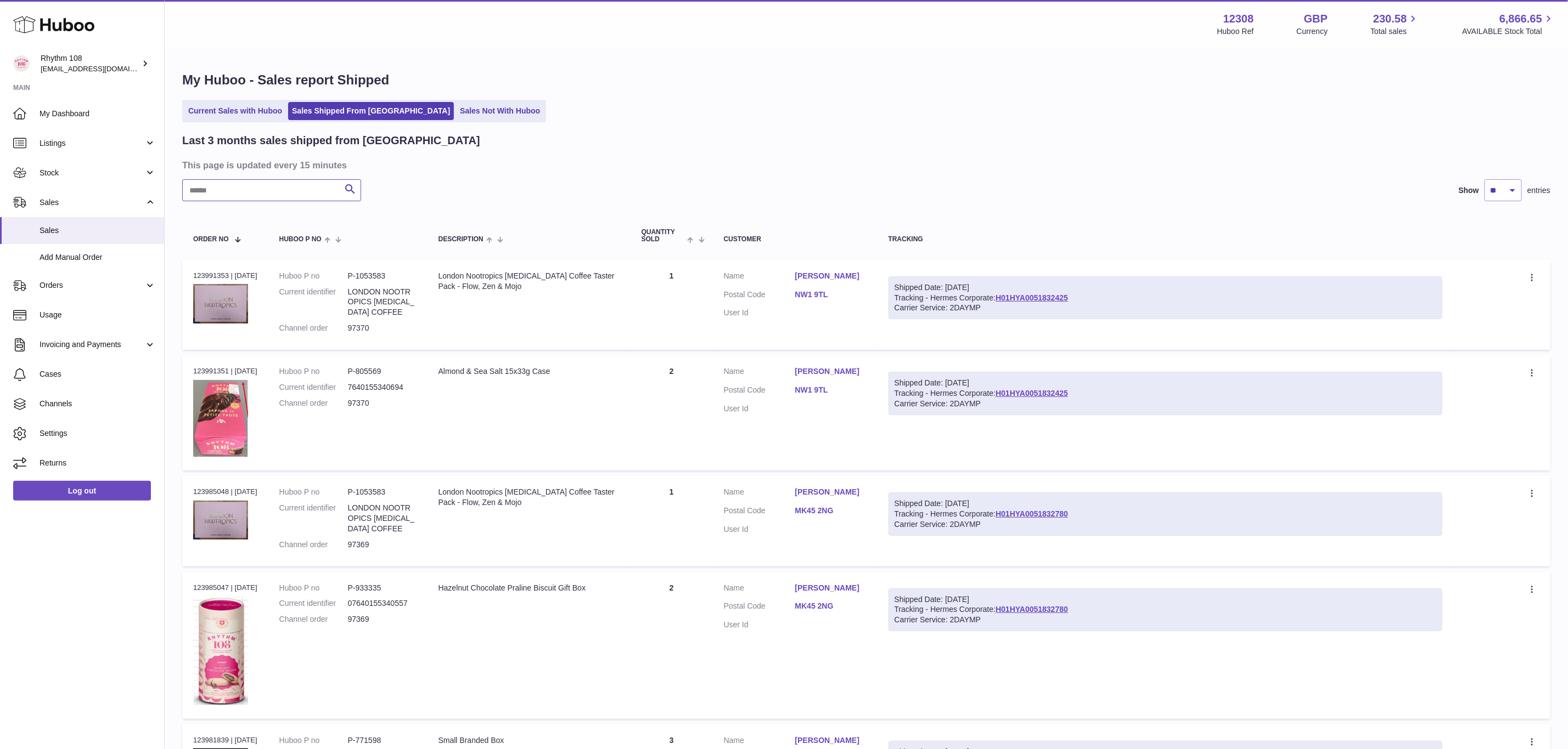
click at [219, 185] on input "text" at bounding box center [272, 190] width 179 height 22
paste input "*****"
type input "*****"
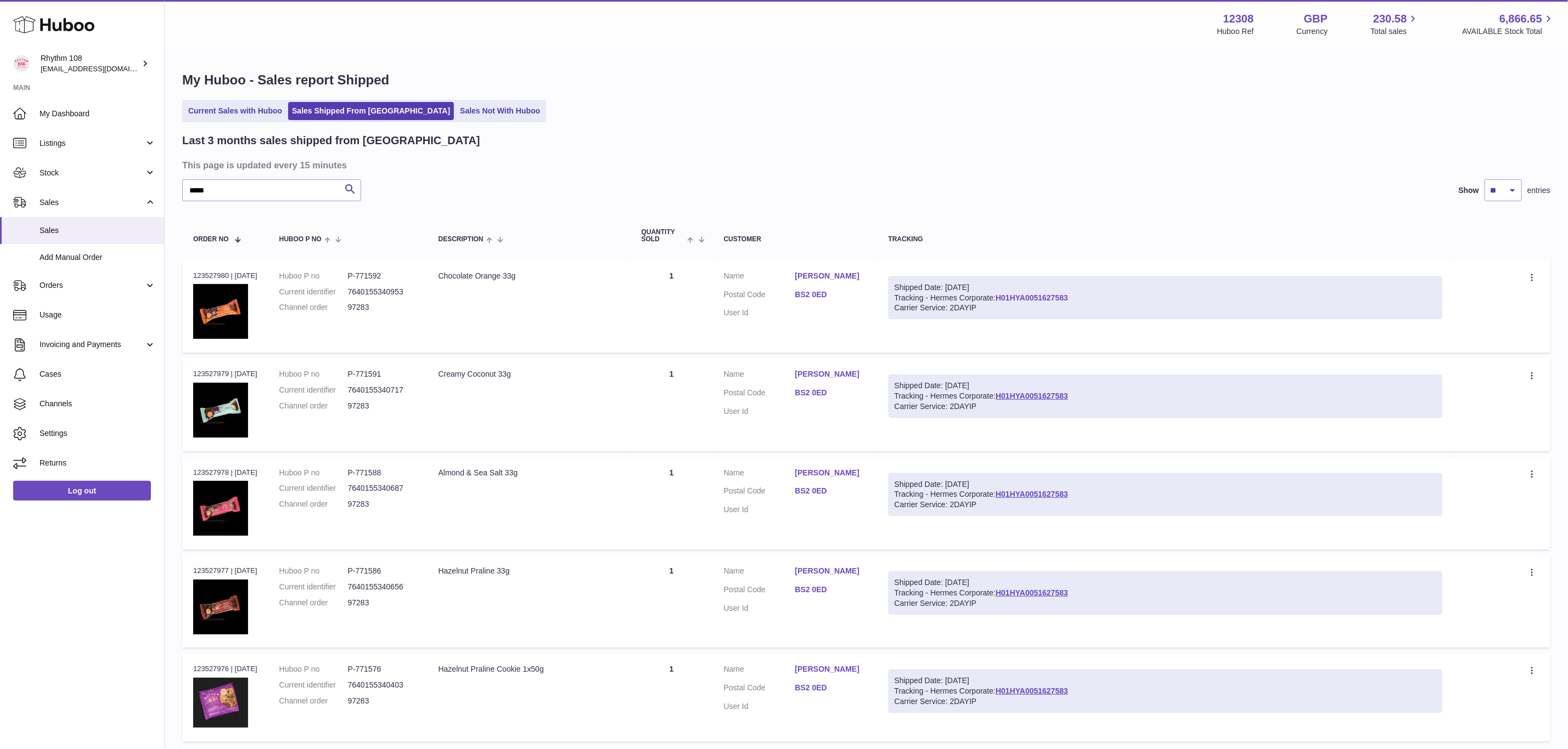
click at [1052, 294] on link "H01HYA0051627583" at bounding box center [1032, 298] width 72 height 9
click at [71, 287] on span "Orders" at bounding box center [91, 286] width 105 height 11
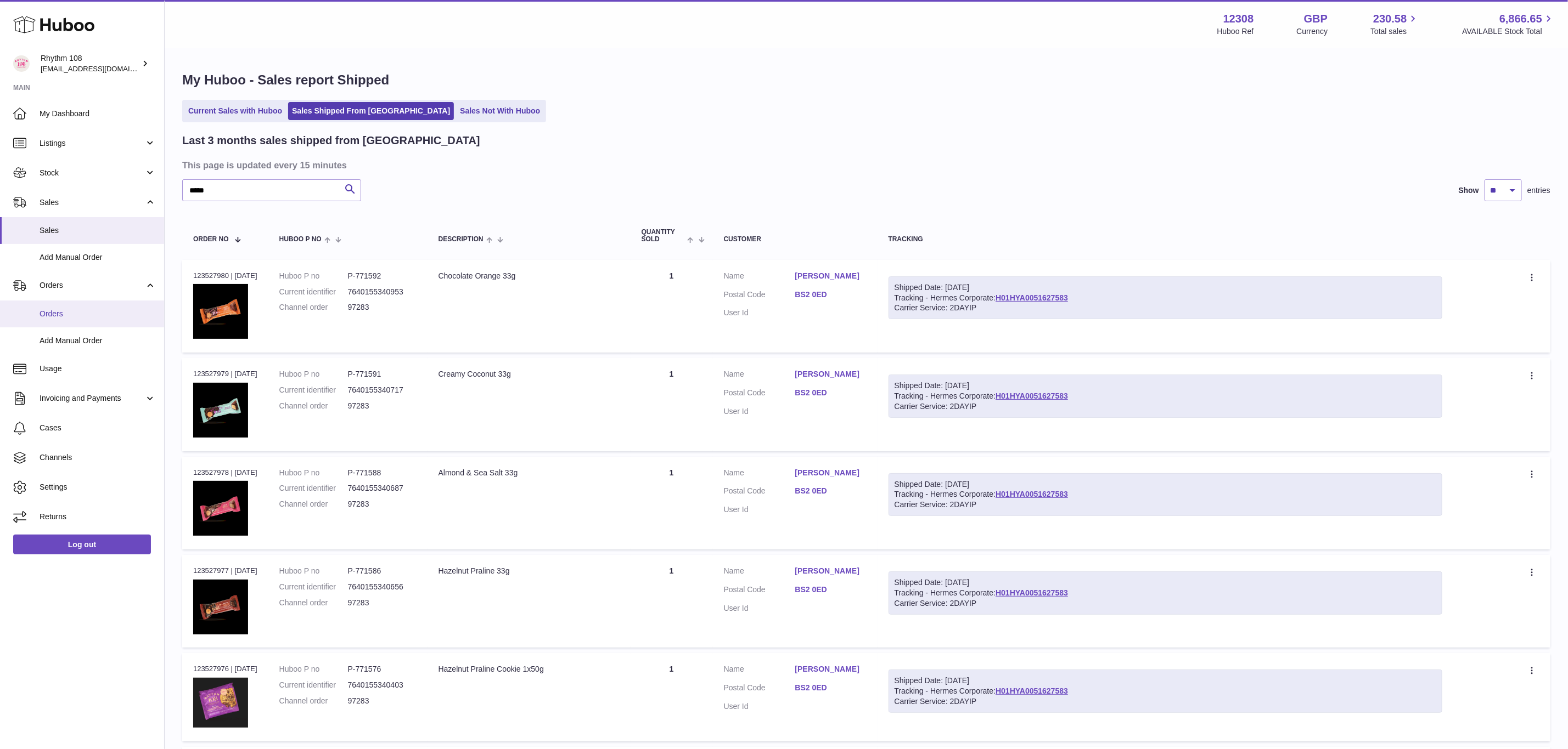
click at [71, 311] on span "Orders" at bounding box center [97, 314] width 116 height 11
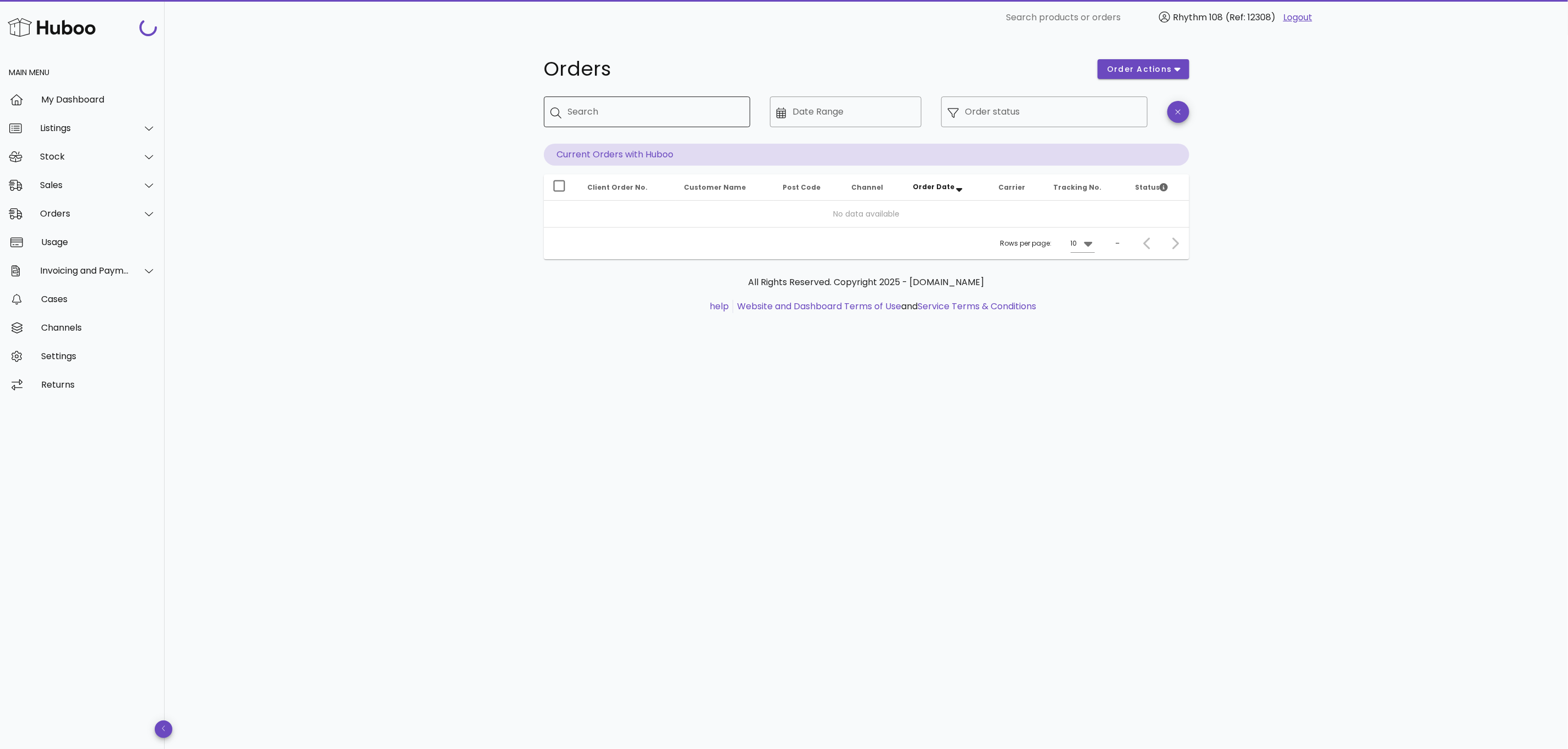
click at [667, 120] on input "Search" at bounding box center [655, 112] width 174 height 18
paste input "*****"
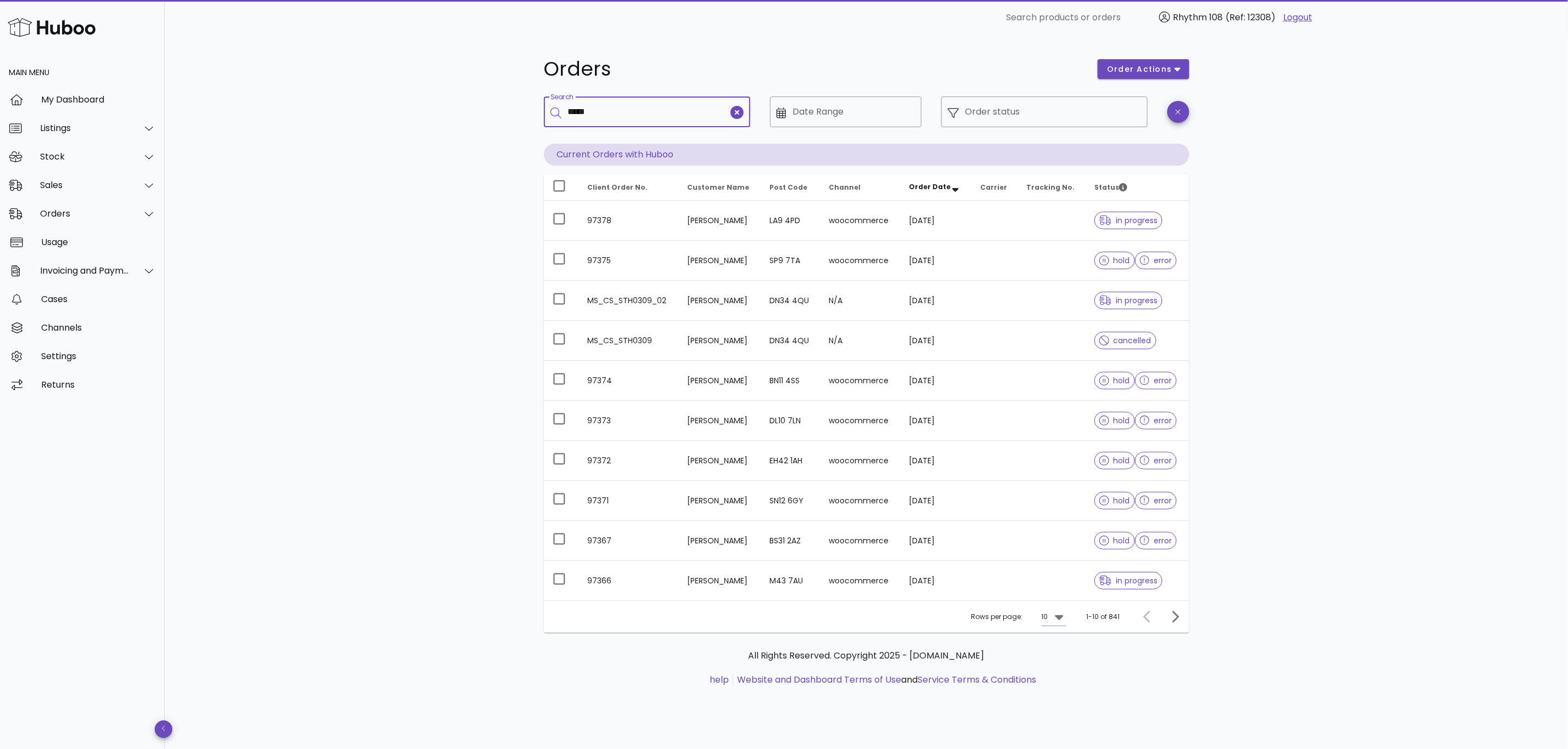
type input "*****"
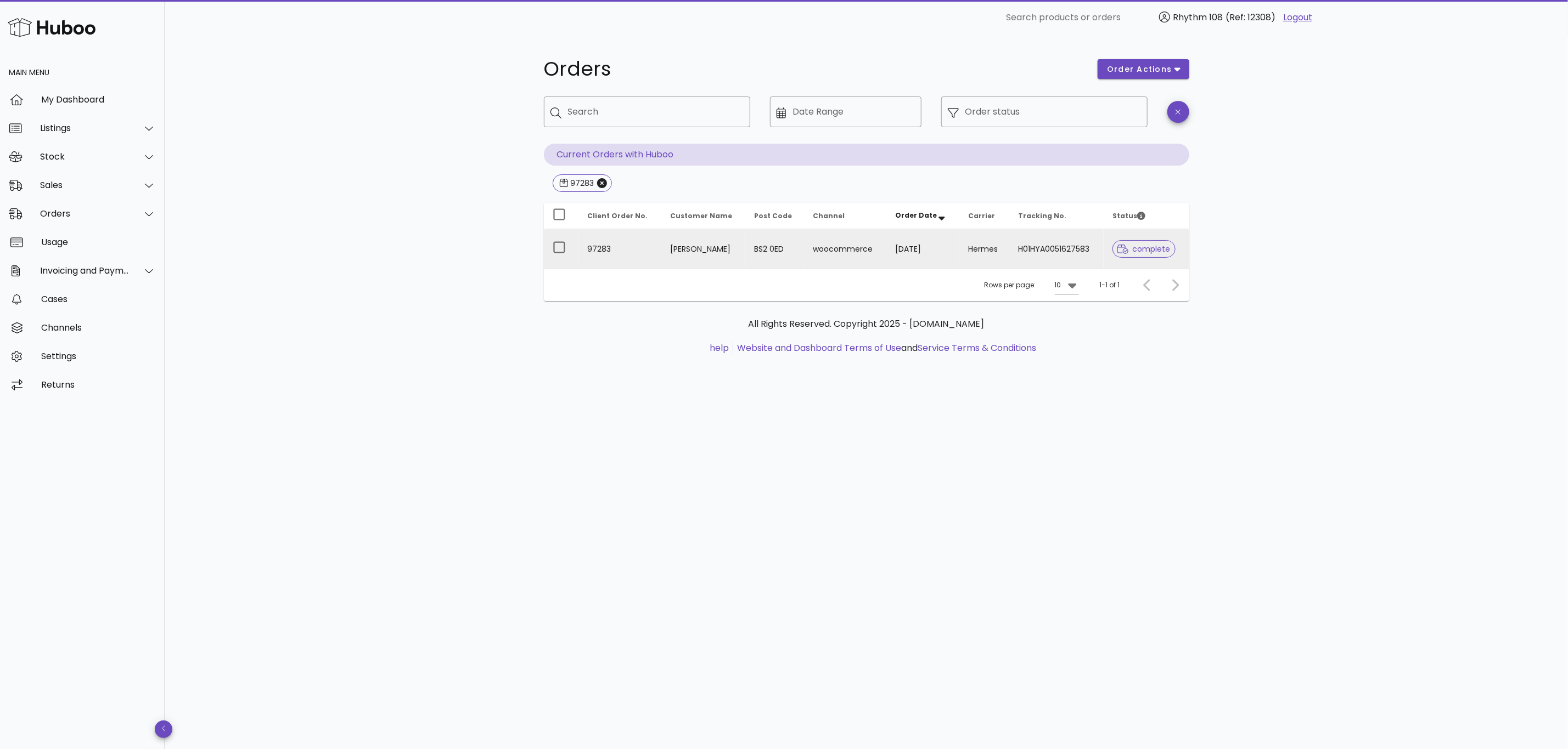
click at [810, 252] on td "woocommerce" at bounding box center [845, 249] width 82 height 39
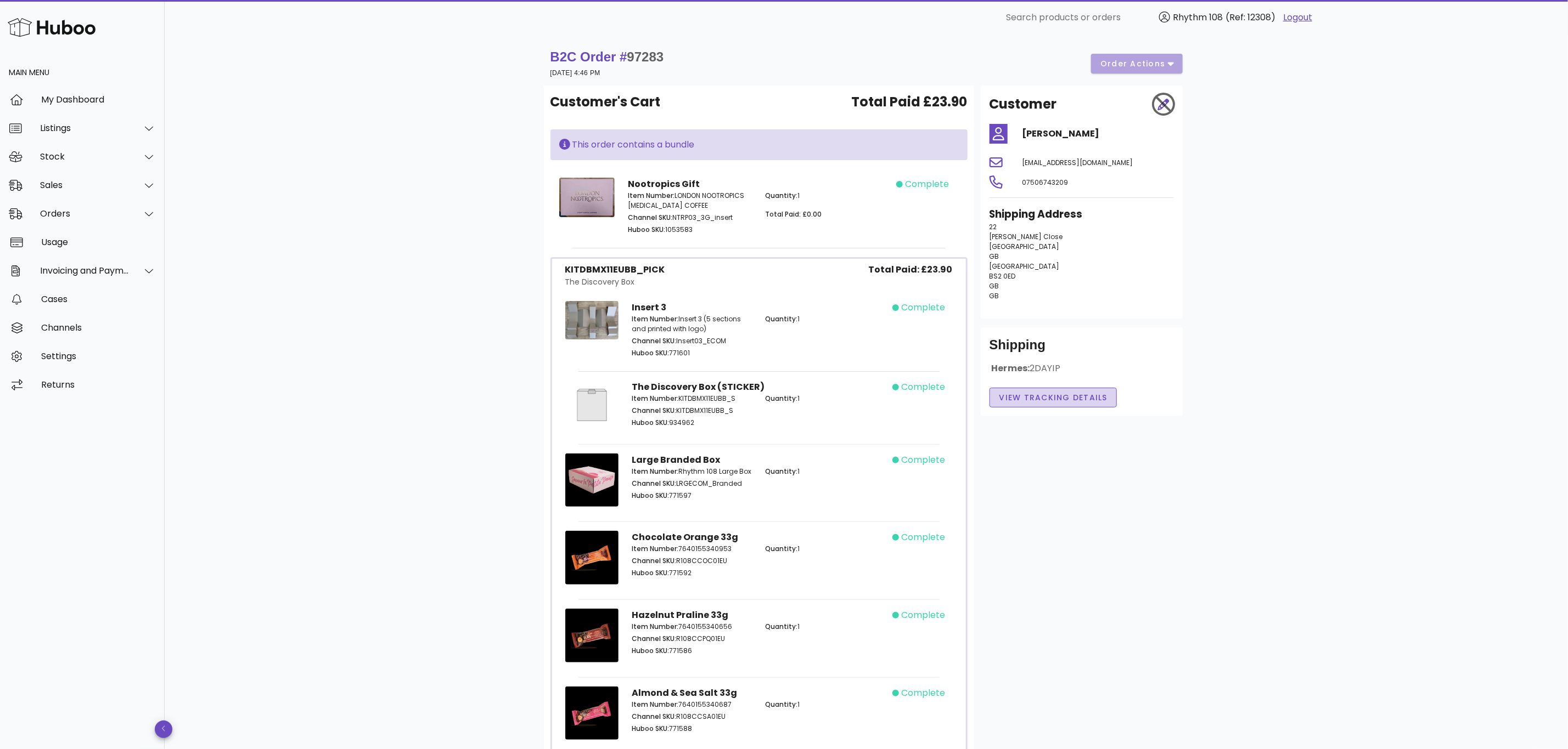
click at [1047, 400] on span "View Tracking details" at bounding box center [1053, 398] width 109 height 12
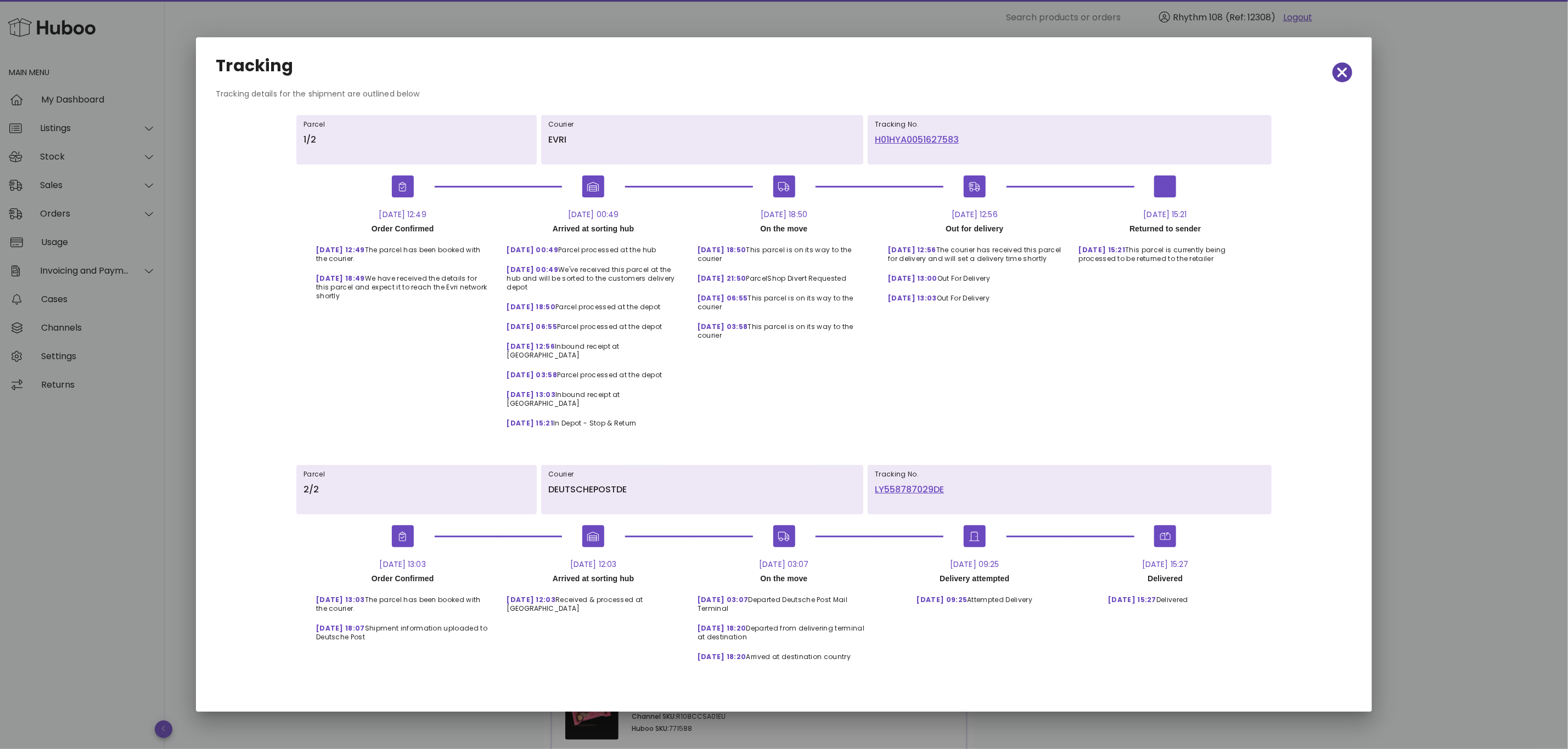
click at [1345, 80] on icon "button" at bounding box center [1342, 72] width 10 height 15
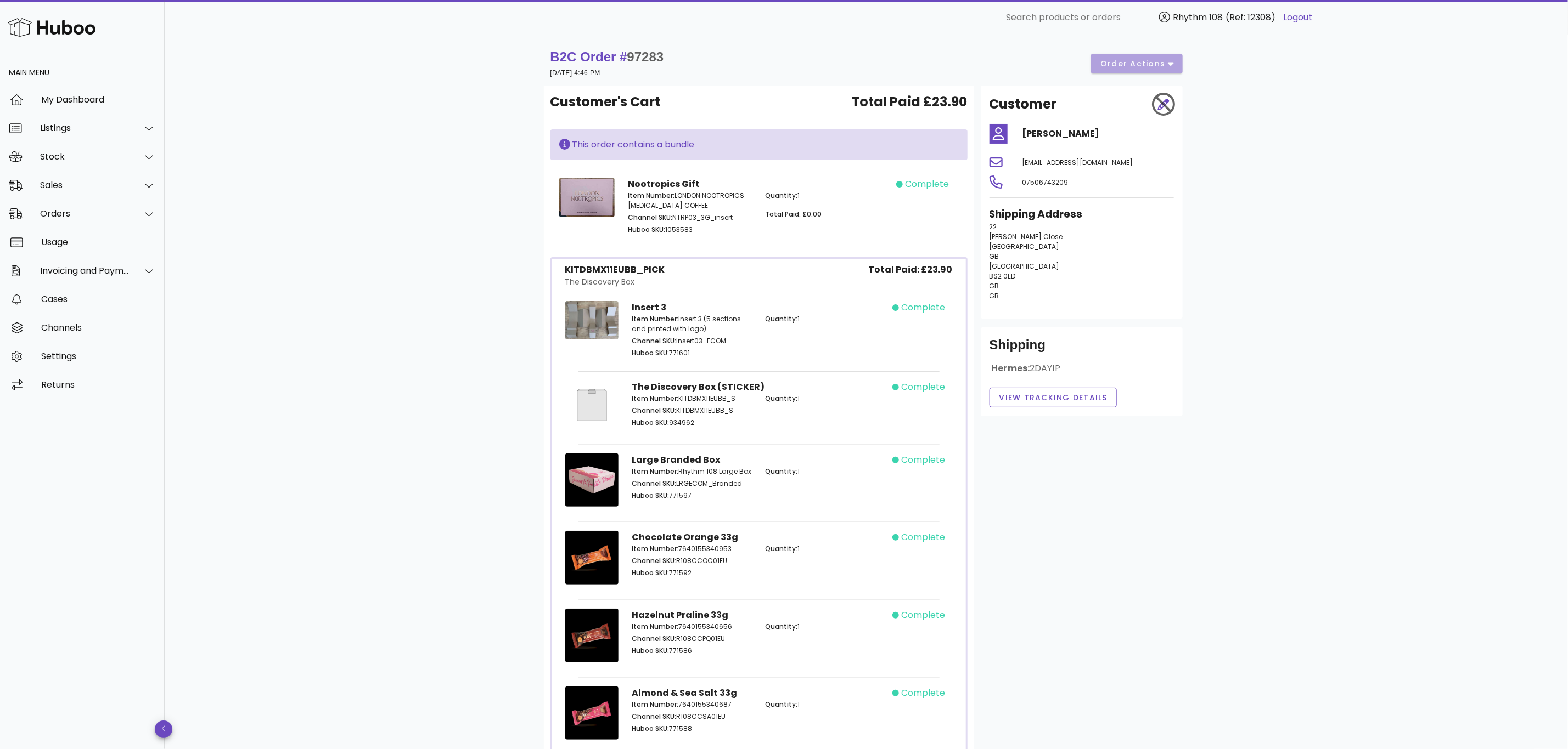
click at [1164, 58] on div "B2C Order # 97283 26 August 2025 at 4:46 PM order actions" at bounding box center [867, 63] width 632 height 31
click at [51, 185] on div "Sales" at bounding box center [85, 185] width 89 height 11
click at [63, 239] on div "Add Manual Order" at bounding box center [97, 239] width 116 height 11
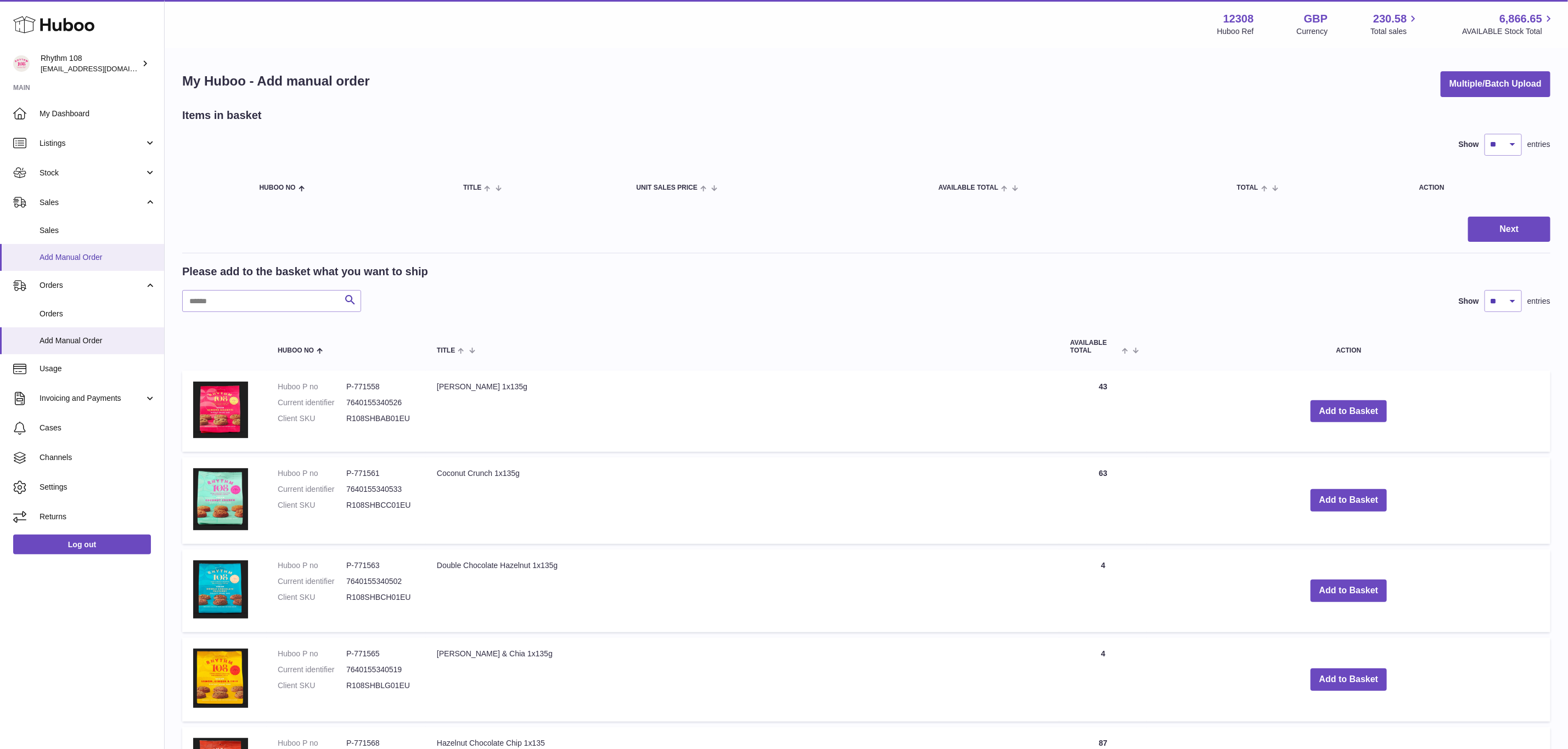
click at [48, 252] on span "Add Manual Order" at bounding box center [97, 258] width 116 height 11
click at [1456, 92] on button "Multiple/Batch Upload" at bounding box center [1495, 84] width 110 height 26
click at [300, 298] on input "text" at bounding box center [272, 301] width 179 height 22
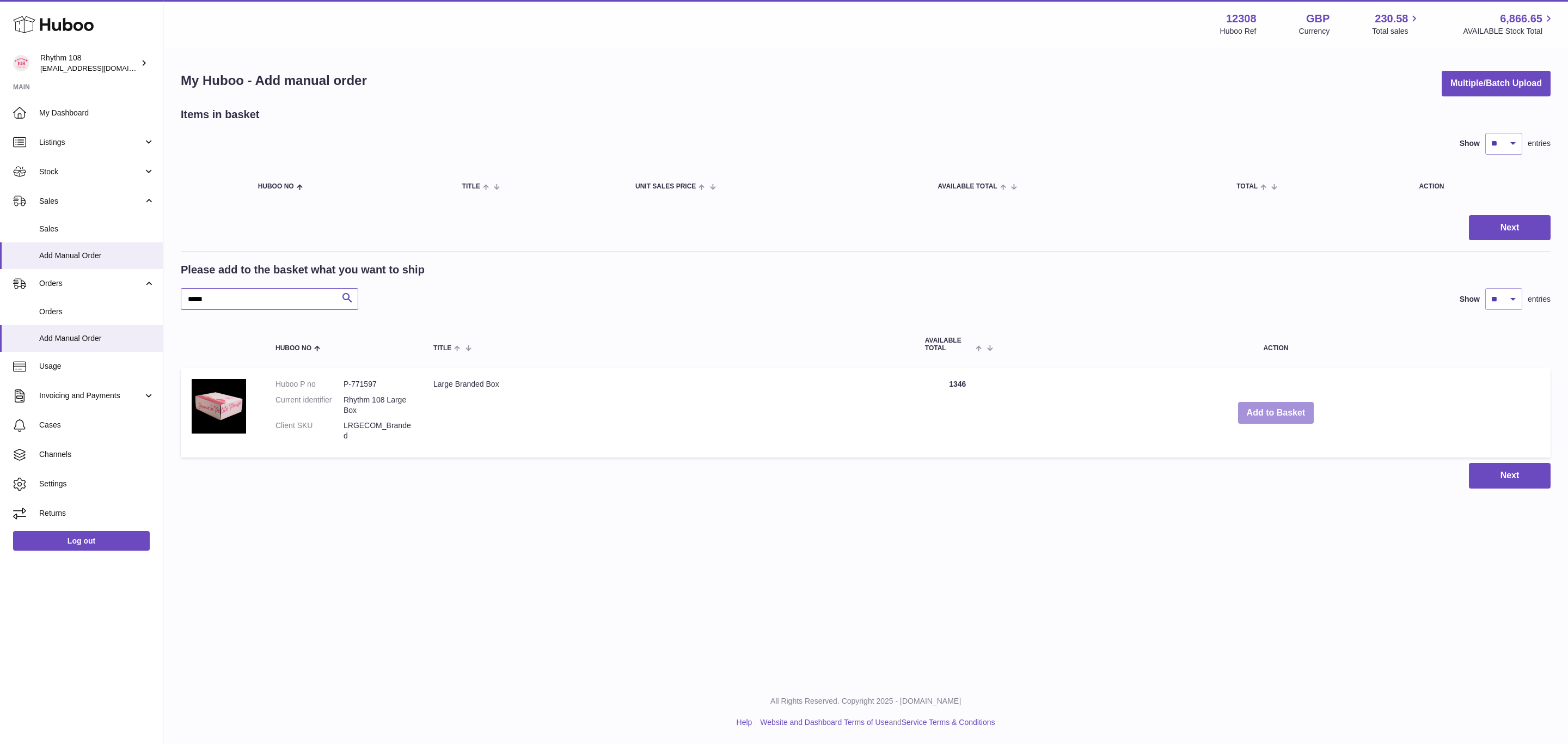
type input "*****"
click at [1271, 419] on button "Add to Basket" at bounding box center [1276, 413] width 76 height 22
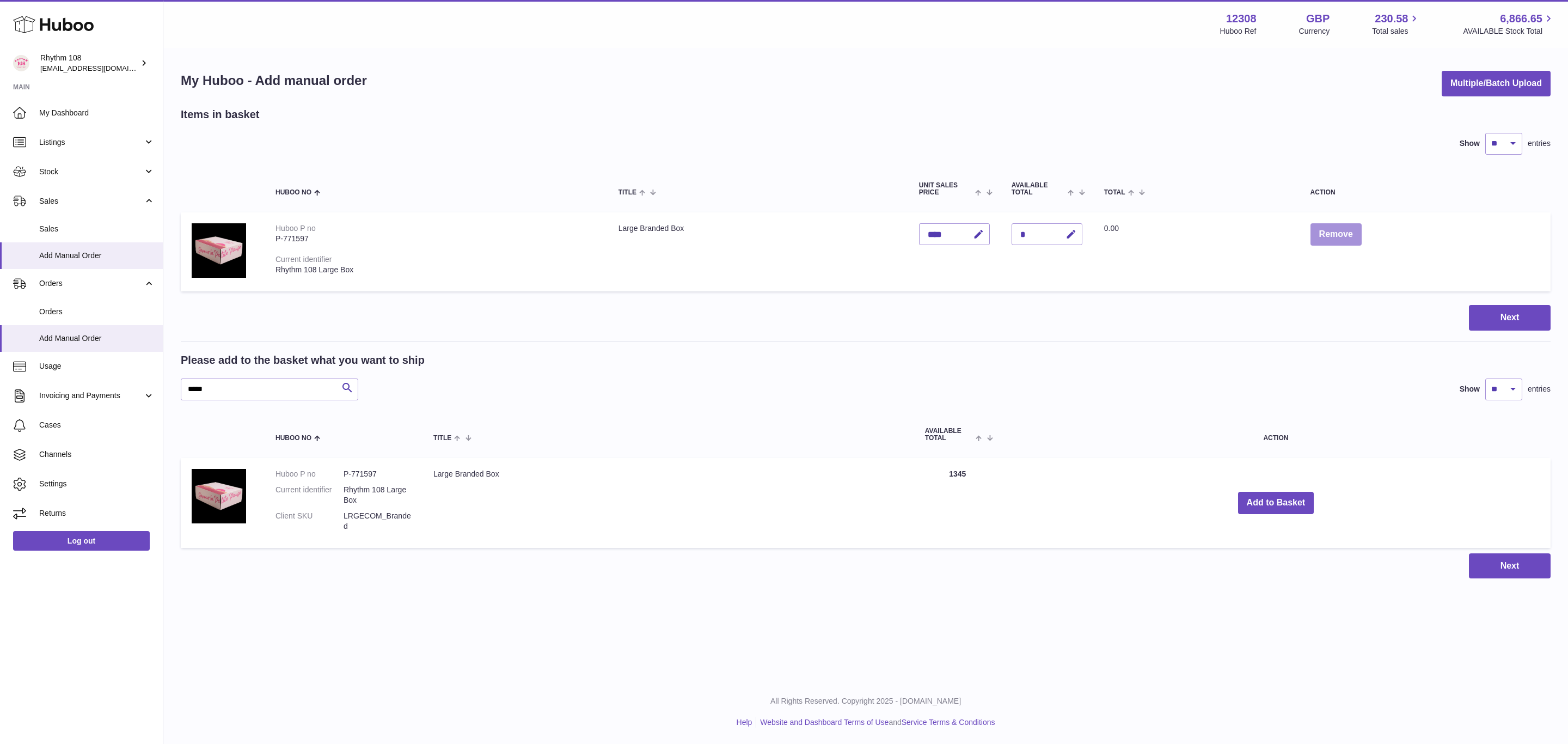
click at [1343, 238] on button "Remove" at bounding box center [1336, 234] width 51 height 22
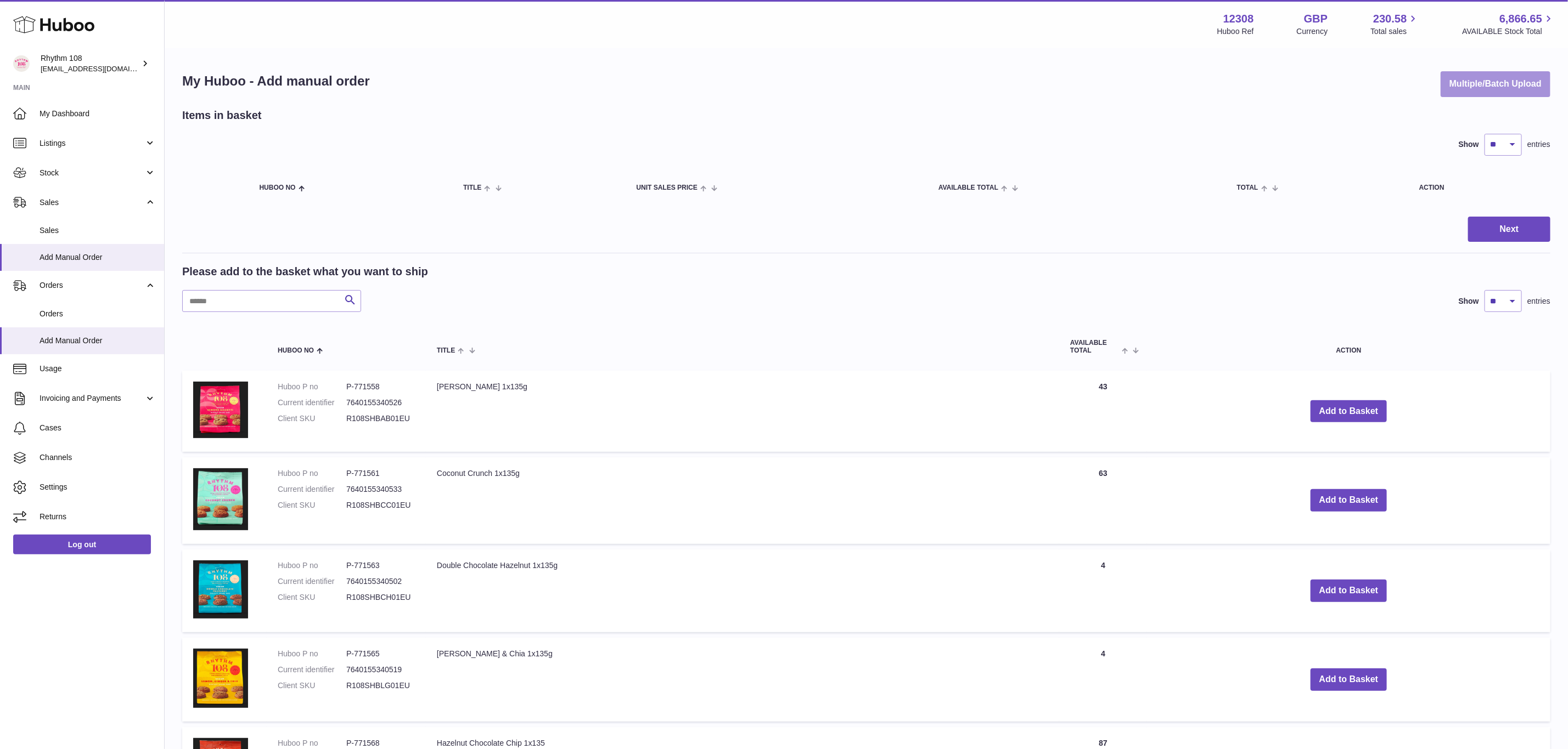
click at [1477, 73] on button "Multiple/Batch Upload" at bounding box center [1495, 84] width 110 height 26
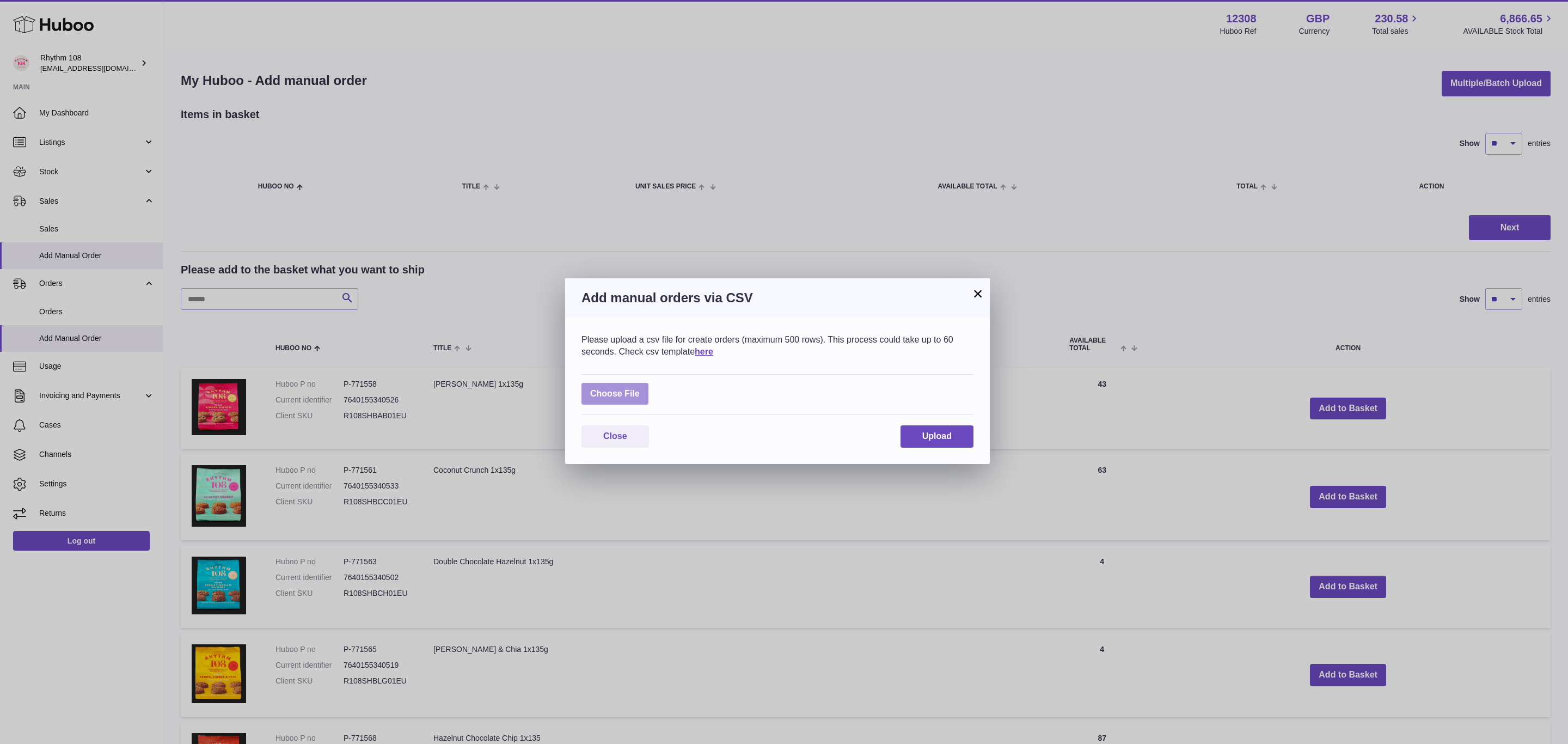
click at [623, 389] on label at bounding box center [615, 394] width 67 height 22
click at [640, 389] on input "file" at bounding box center [640, 388] width 1 height 1
type input "**********"
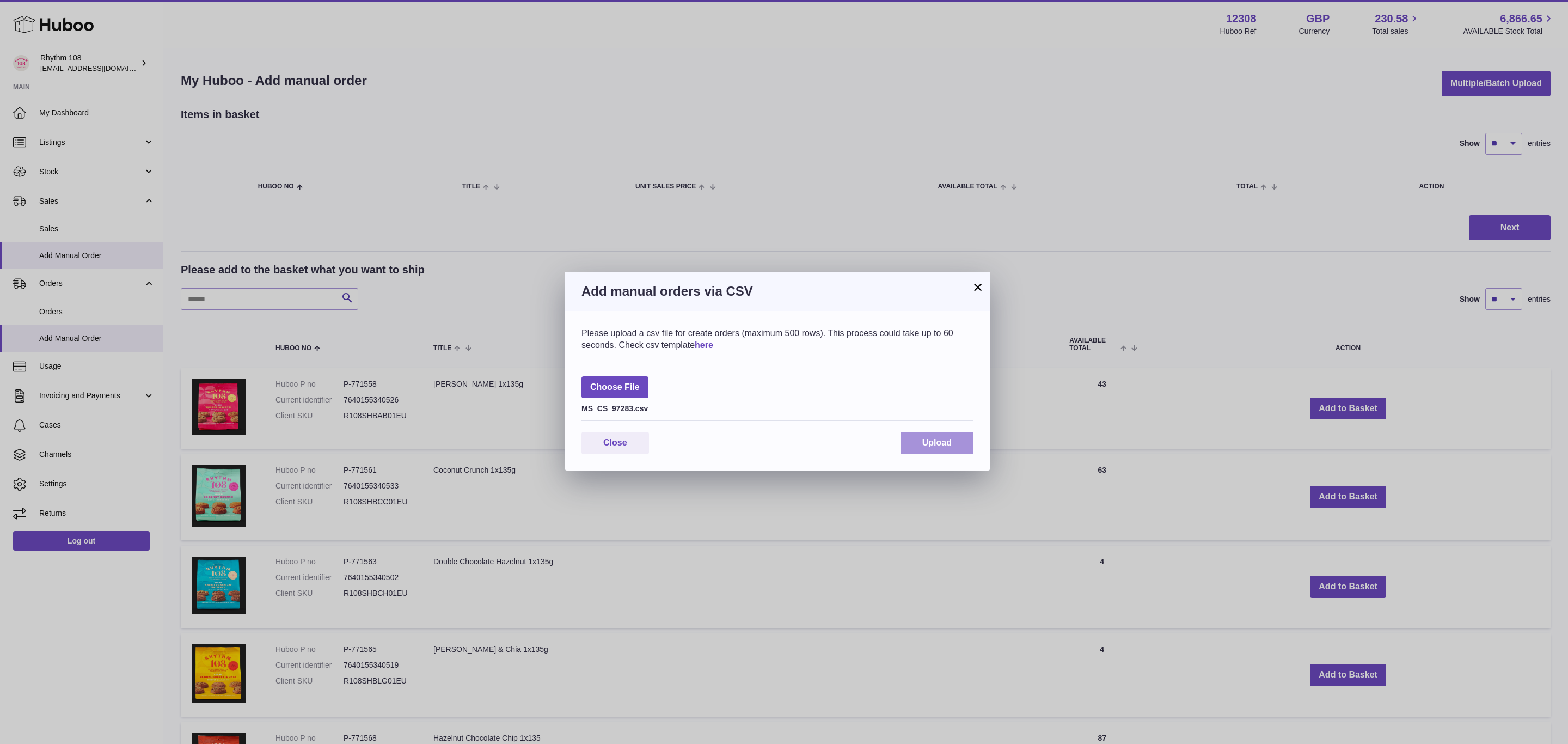
click at [953, 447] on button "Upload" at bounding box center [937, 443] width 73 height 22
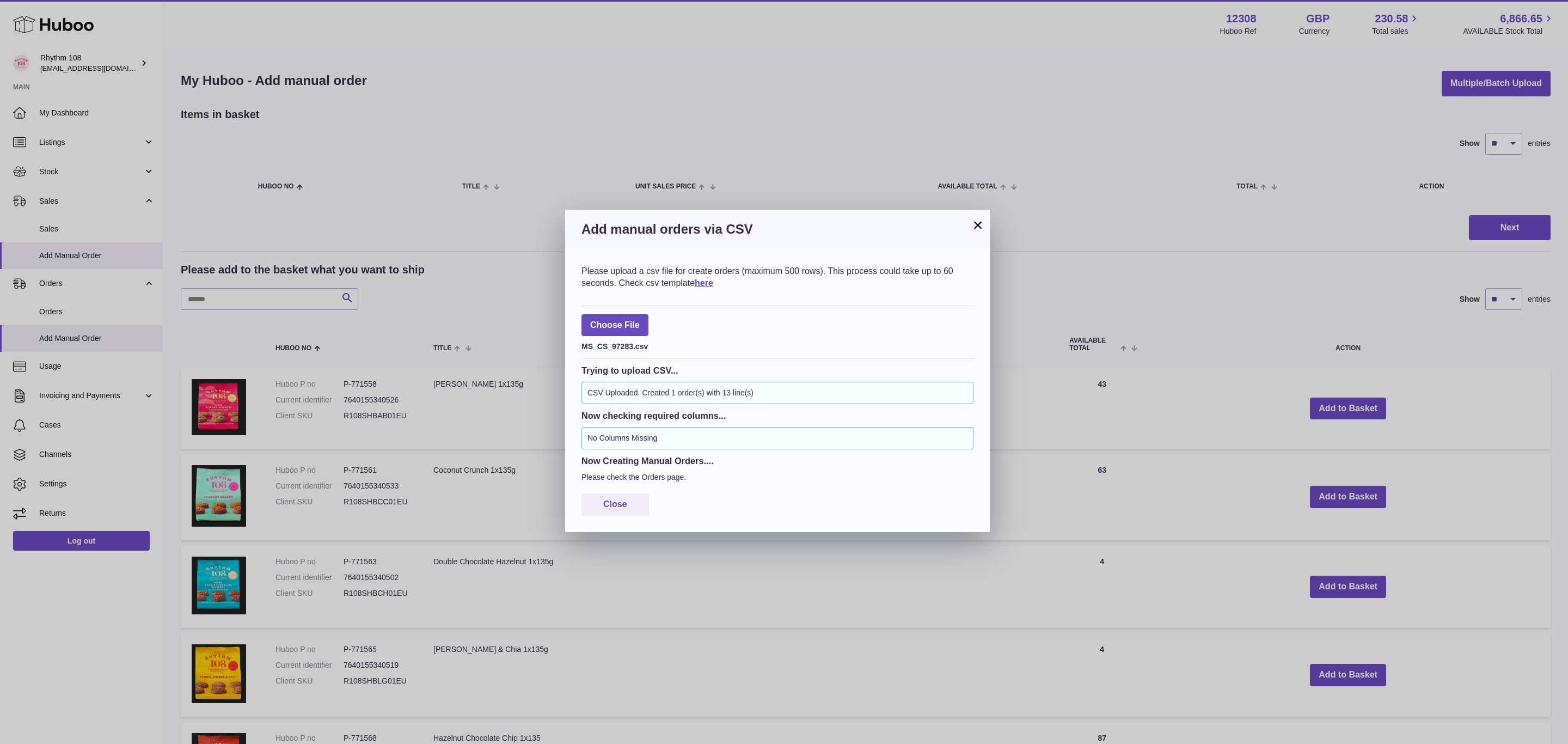
click at [79, 279] on div "× Add manual orders via CSV Please upload a csv file for create orders (maximum…" at bounding box center [784, 372] width 1568 height 744
click at [64, 280] on div "× Add manual orders via CSV Please upload a csv file for create orders (maximum…" at bounding box center [784, 372] width 1568 height 744
click at [577, 509] on div "Please upload a csv file for create orders (maximum 500 rows). This process cou…" at bounding box center [777, 390] width 425 height 283
click at [592, 507] on button "Close" at bounding box center [616, 504] width 68 height 22
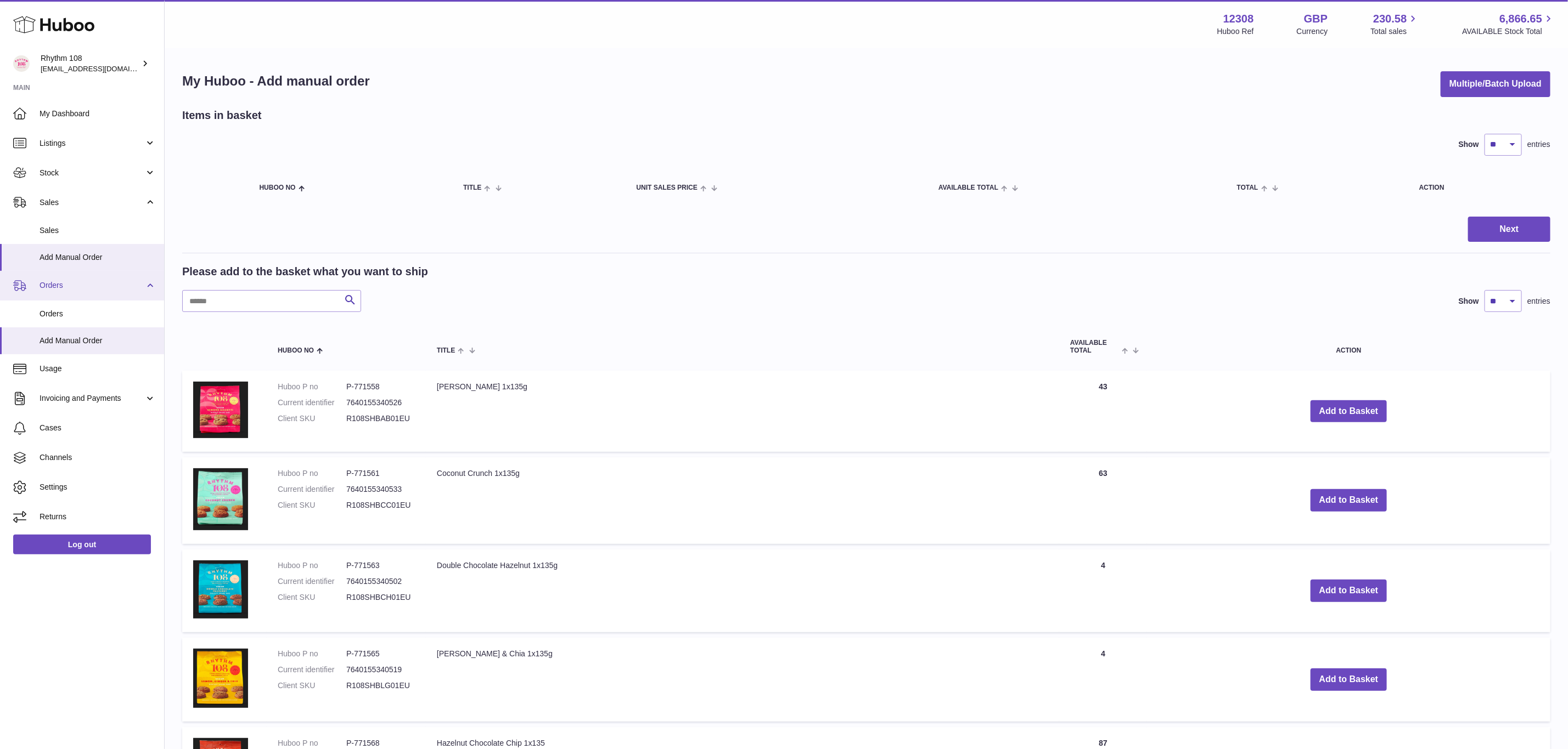
click at [68, 285] on span "Orders" at bounding box center [91, 286] width 105 height 11
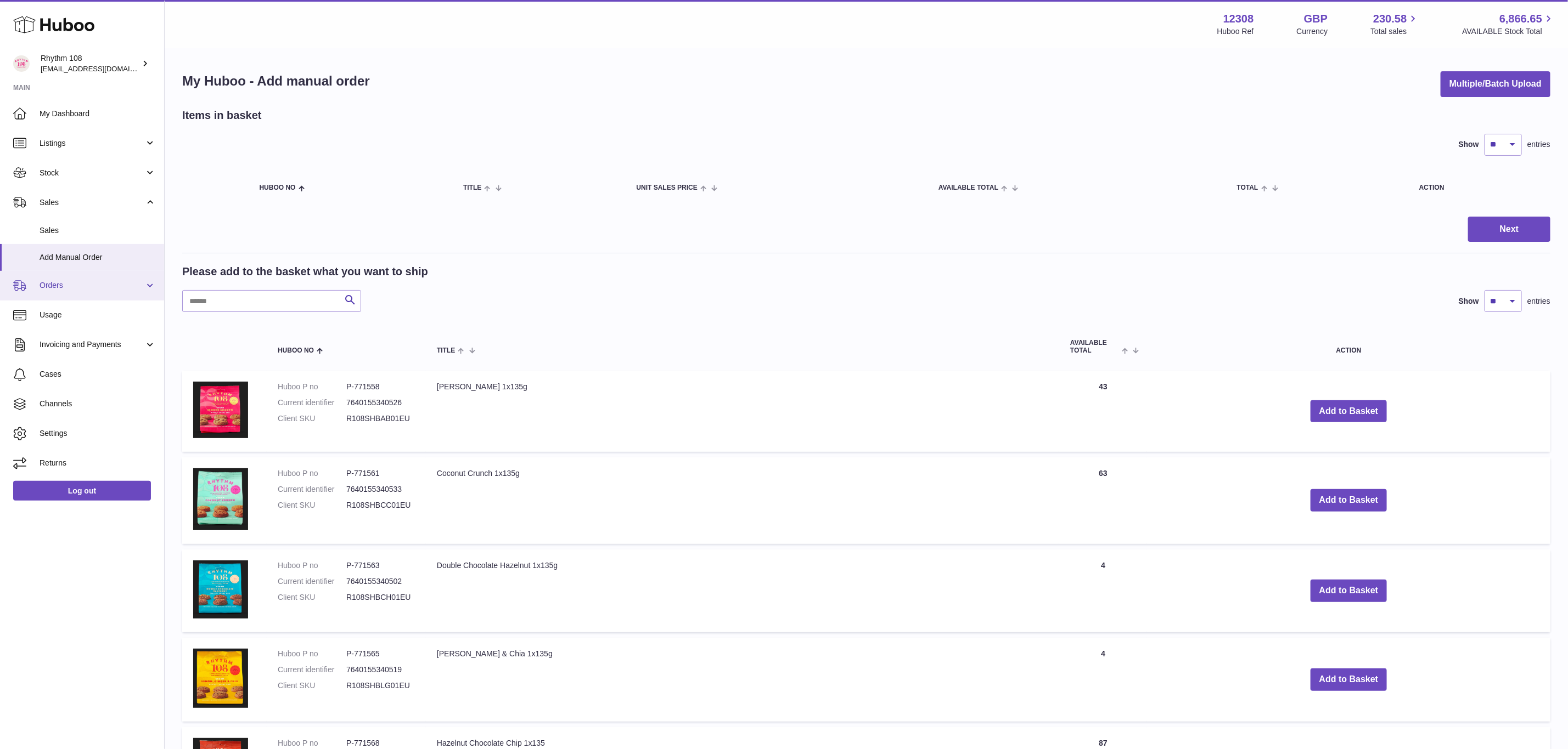
click at [60, 284] on span "Orders" at bounding box center [91, 286] width 105 height 11
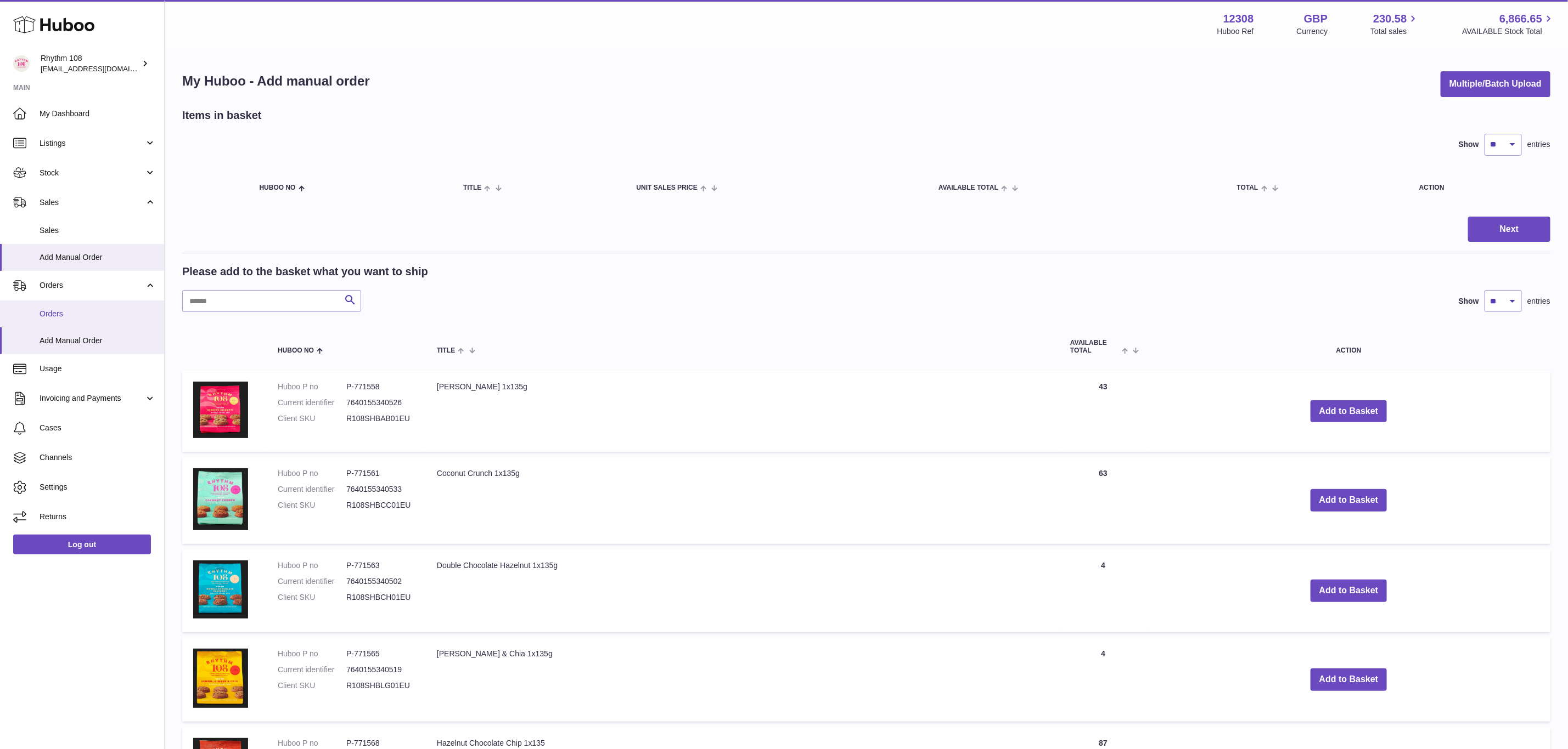
click at [73, 313] on span "Orders" at bounding box center [97, 314] width 116 height 11
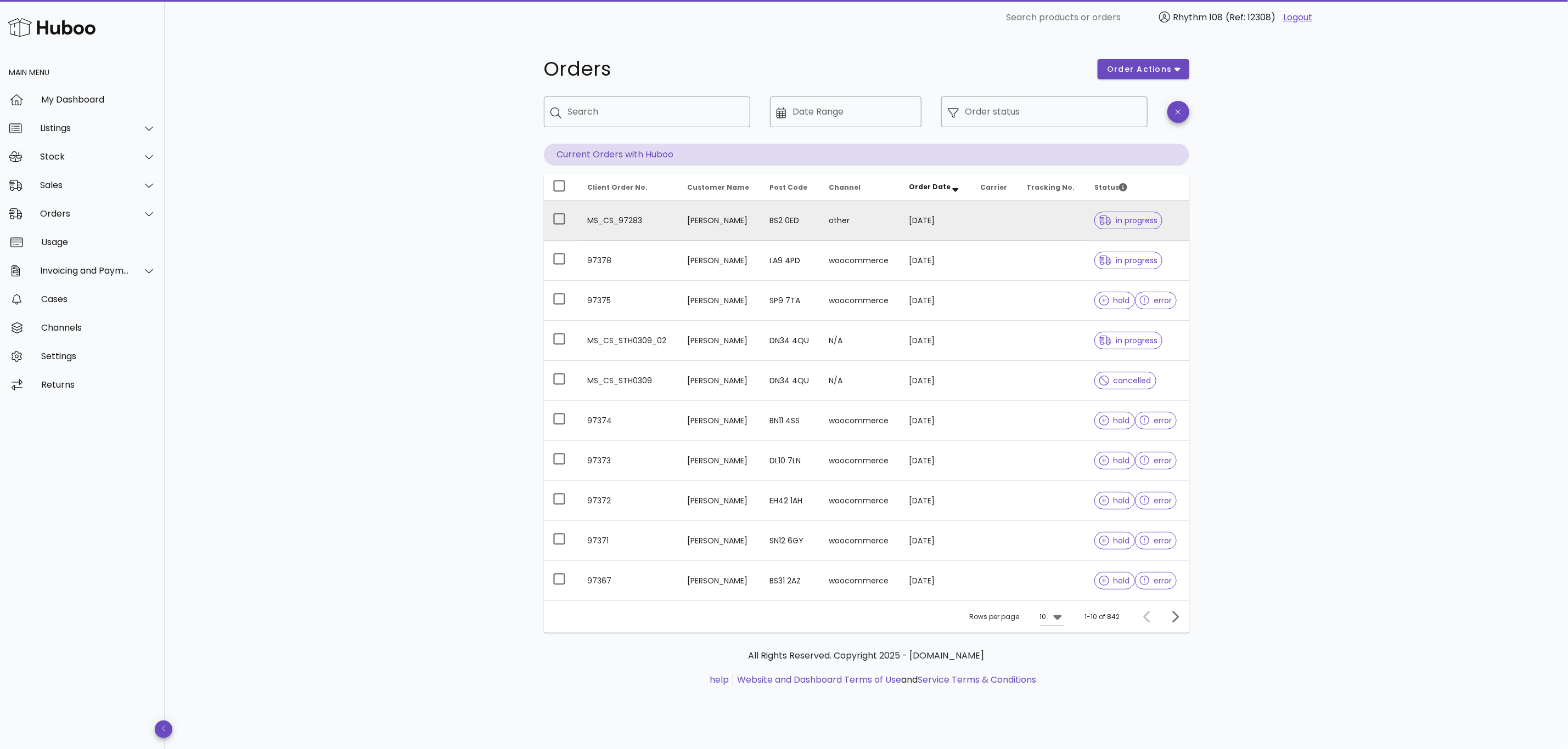
click at [991, 223] on td at bounding box center [995, 221] width 46 height 40
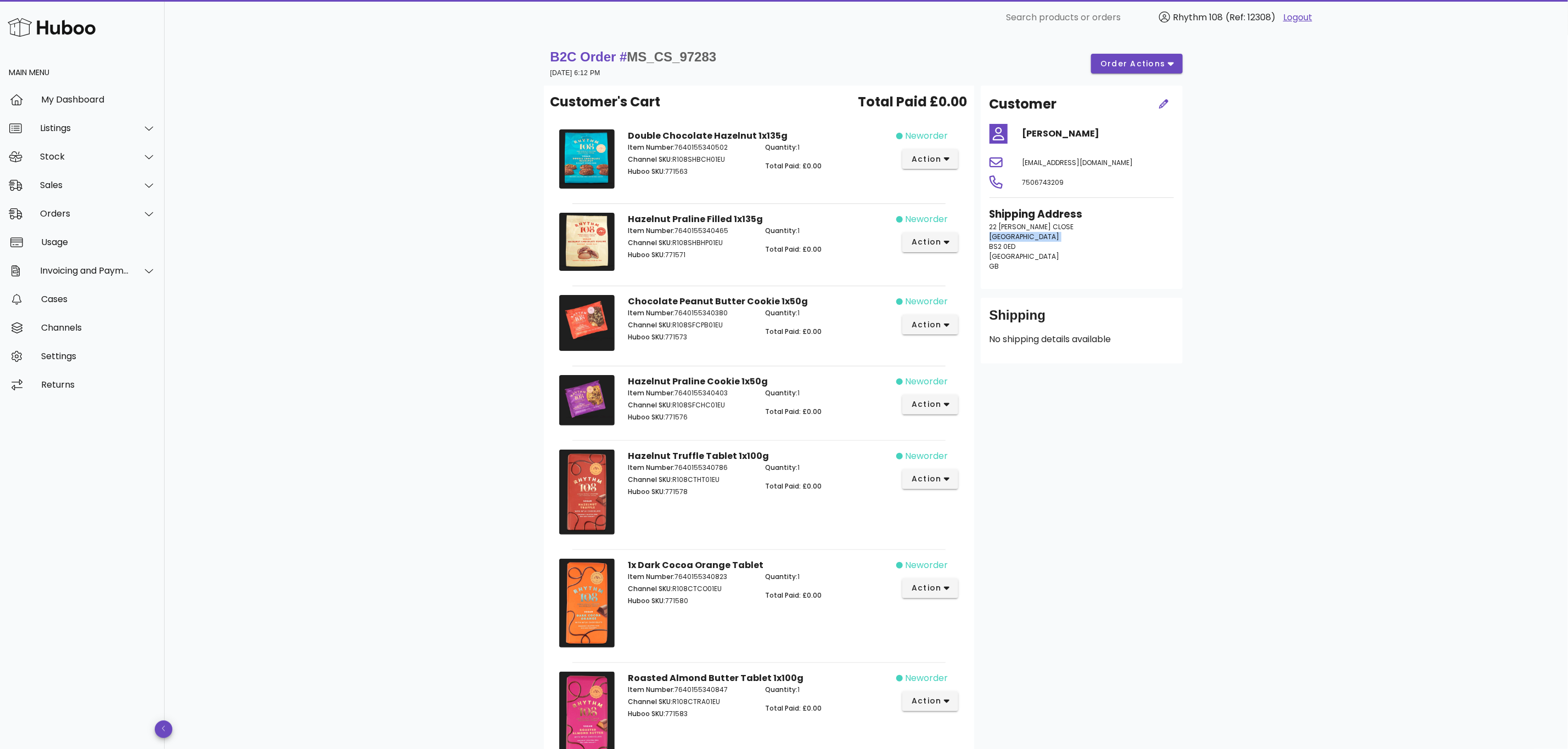
drag, startPoint x: 1023, startPoint y: 240, endPoint x: 1010, endPoint y: 235, distance: 13.9
click at [989, 245] on p "[STREET_ADDRESS][PERSON_NAME] [GEOGRAPHIC_DATA]" at bounding box center [1081, 246] width 184 height 49
click at [1024, 240] on p "[STREET_ADDRESS][PERSON_NAME] [GEOGRAPHIC_DATA]" at bounding box center [1081, 246] width 184 height 49
drag, startPoint x: 1019, startPoint y: 244, endPoint x: 986, endPoint y: 247, distance: 33.1
click at [986, 247] on div "Shipping Address [STREET_ADDRESS][PERSON_NAME]" at bounding box center [1081, 244] width 198 height 87
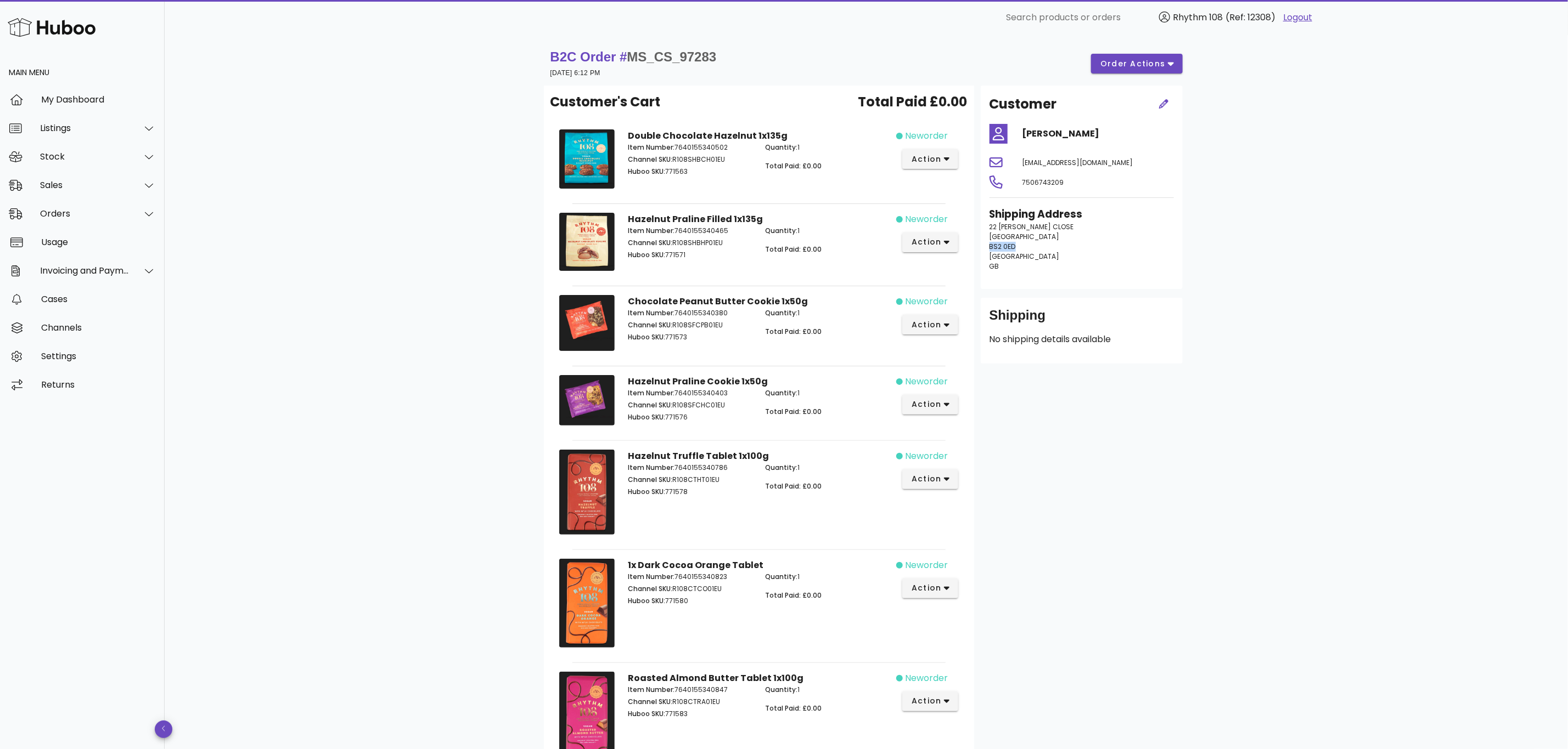
copy span "BS2 0ED"
